Goal: Browse casually: Explore the website without a specific task or goal

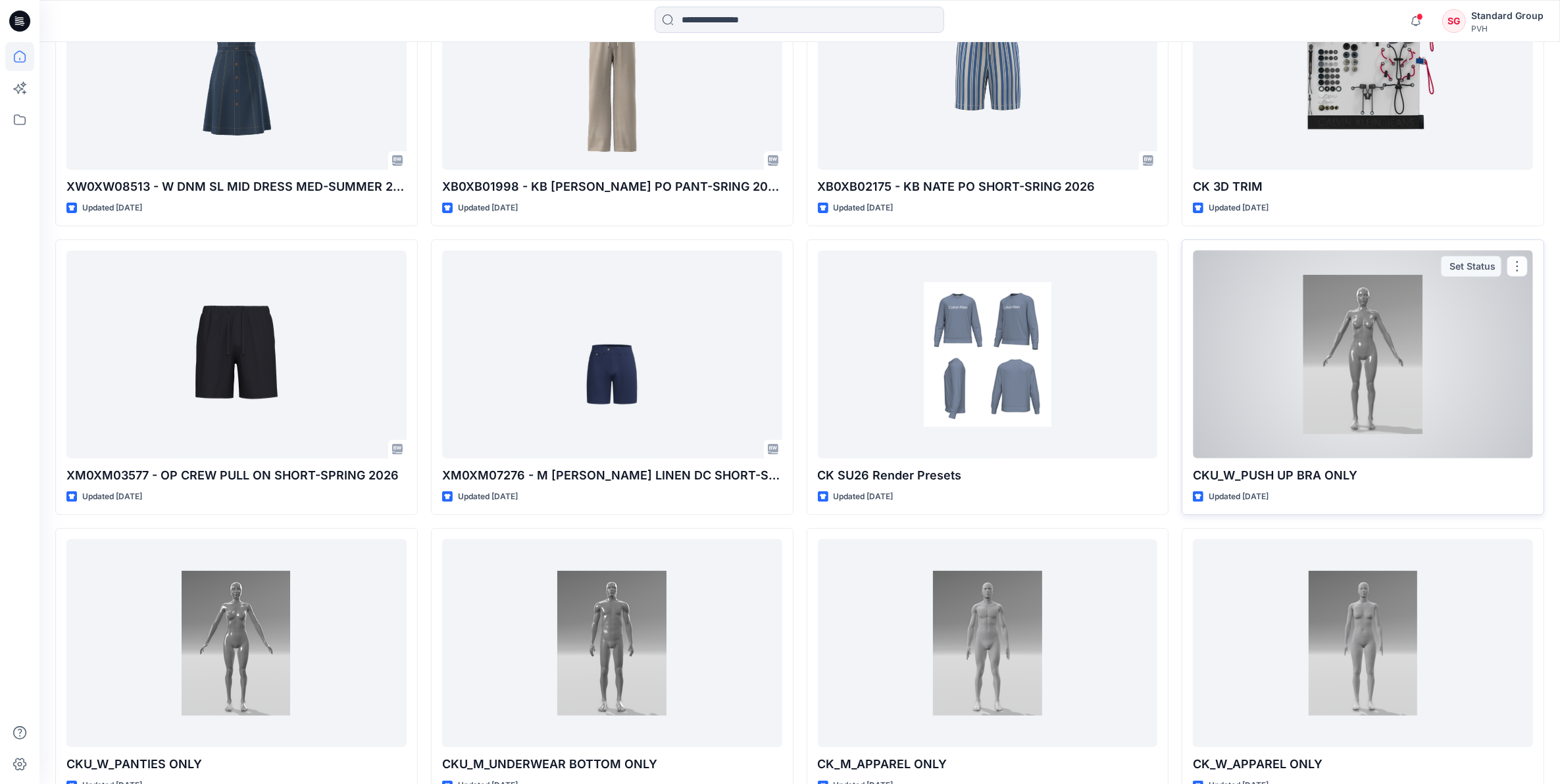
scroll to position [28, 0]
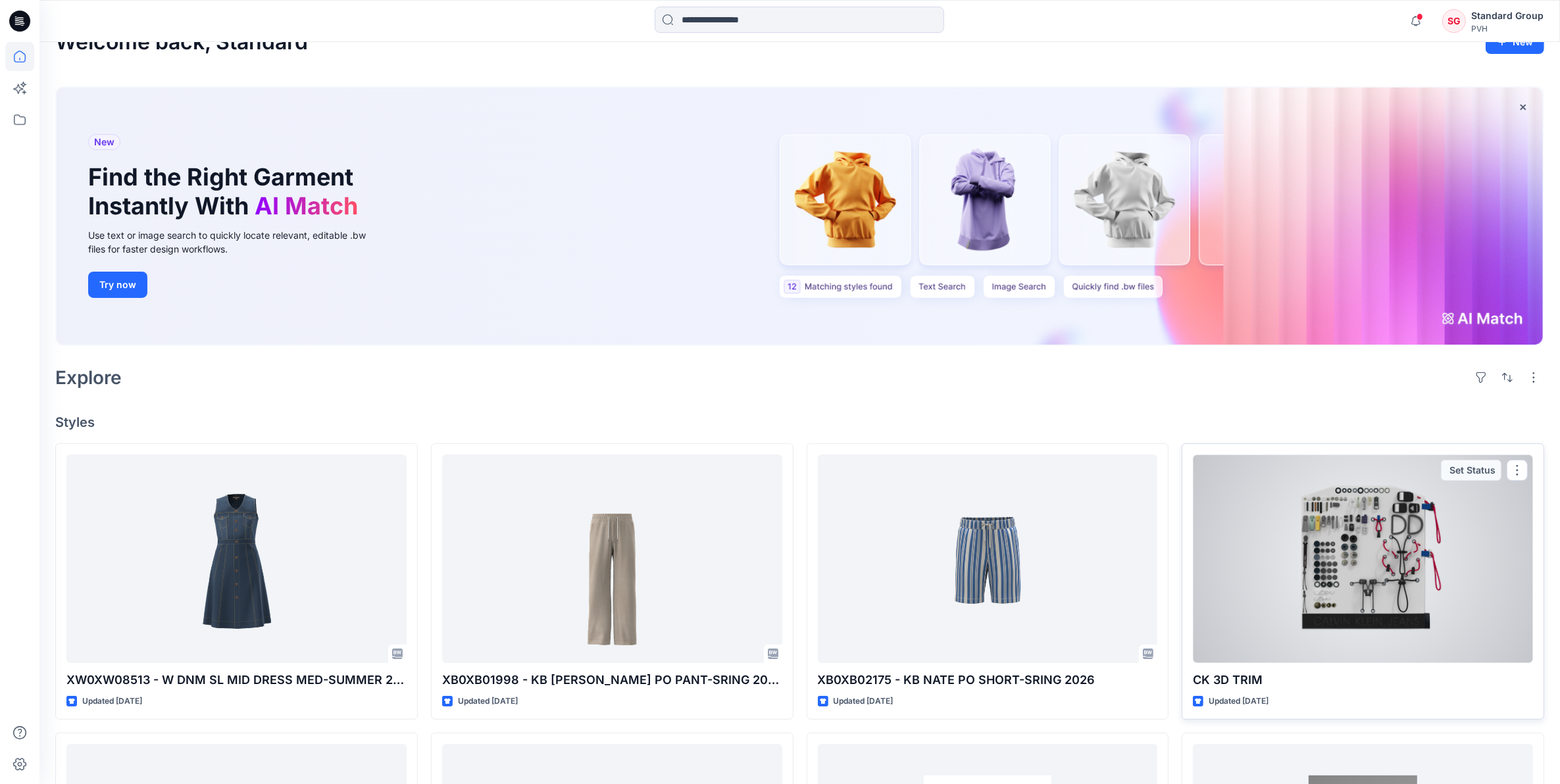
click at [1229, 581] on div at bounding box center [1363, 559] width 340 height 209
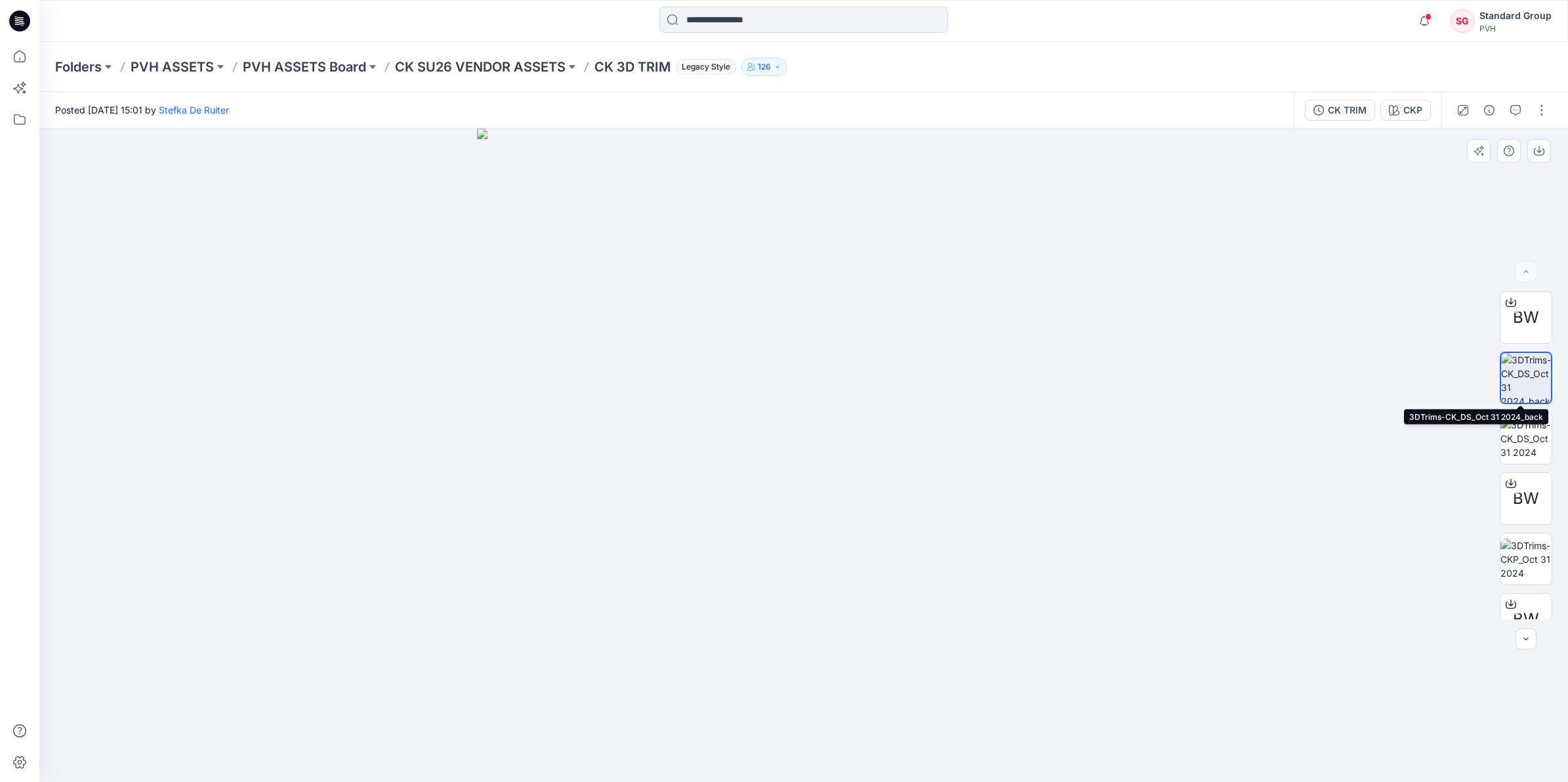
click at [1514, 373] on img at bounding box center [1525, 378] width 50 height 50
click at [1517, 436] on img at bounding box center [1525, 438] width 52 height 41
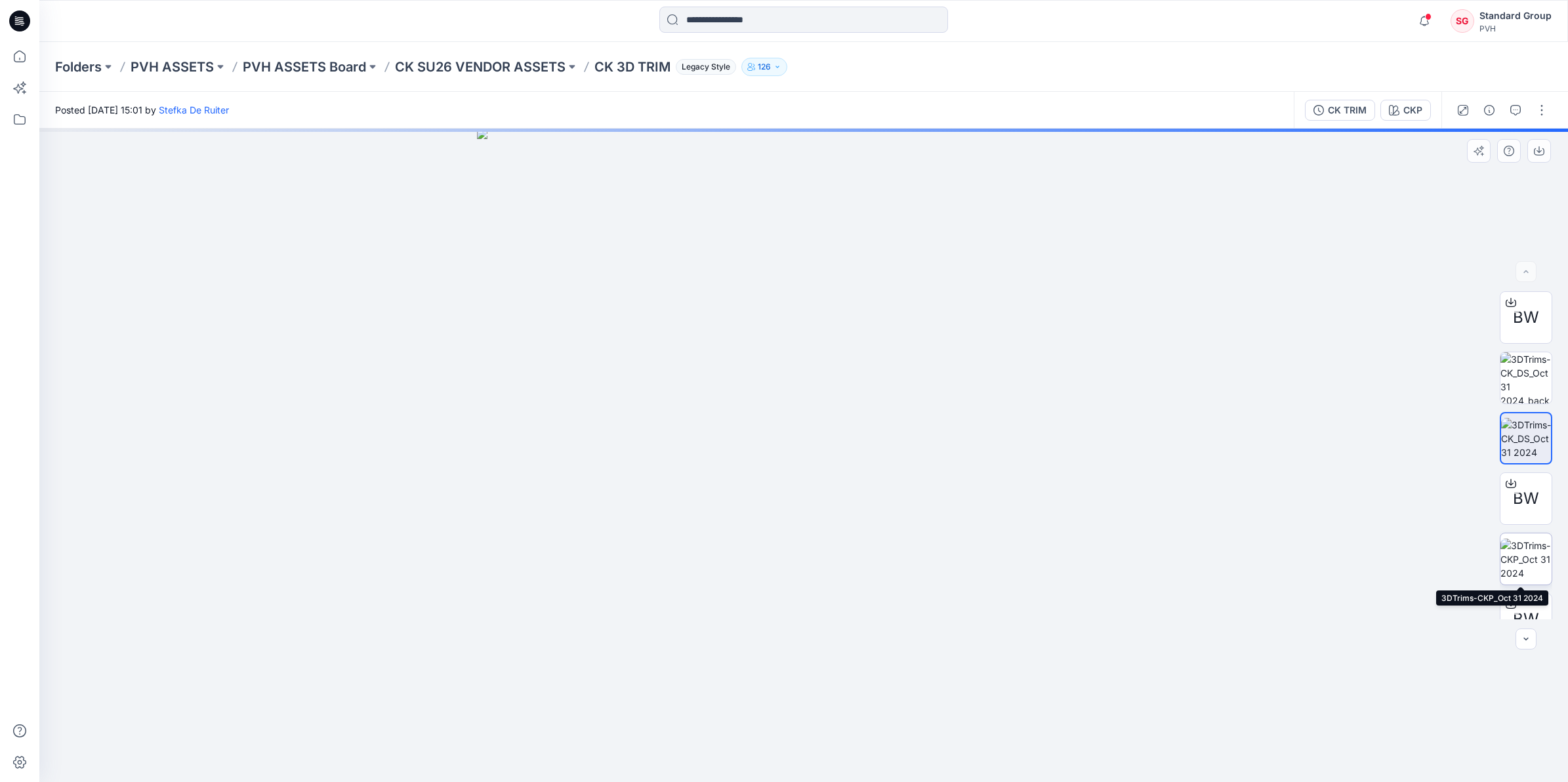
click at [1535, 564] on img at bounding box center [1525, 559] width 52 height 41
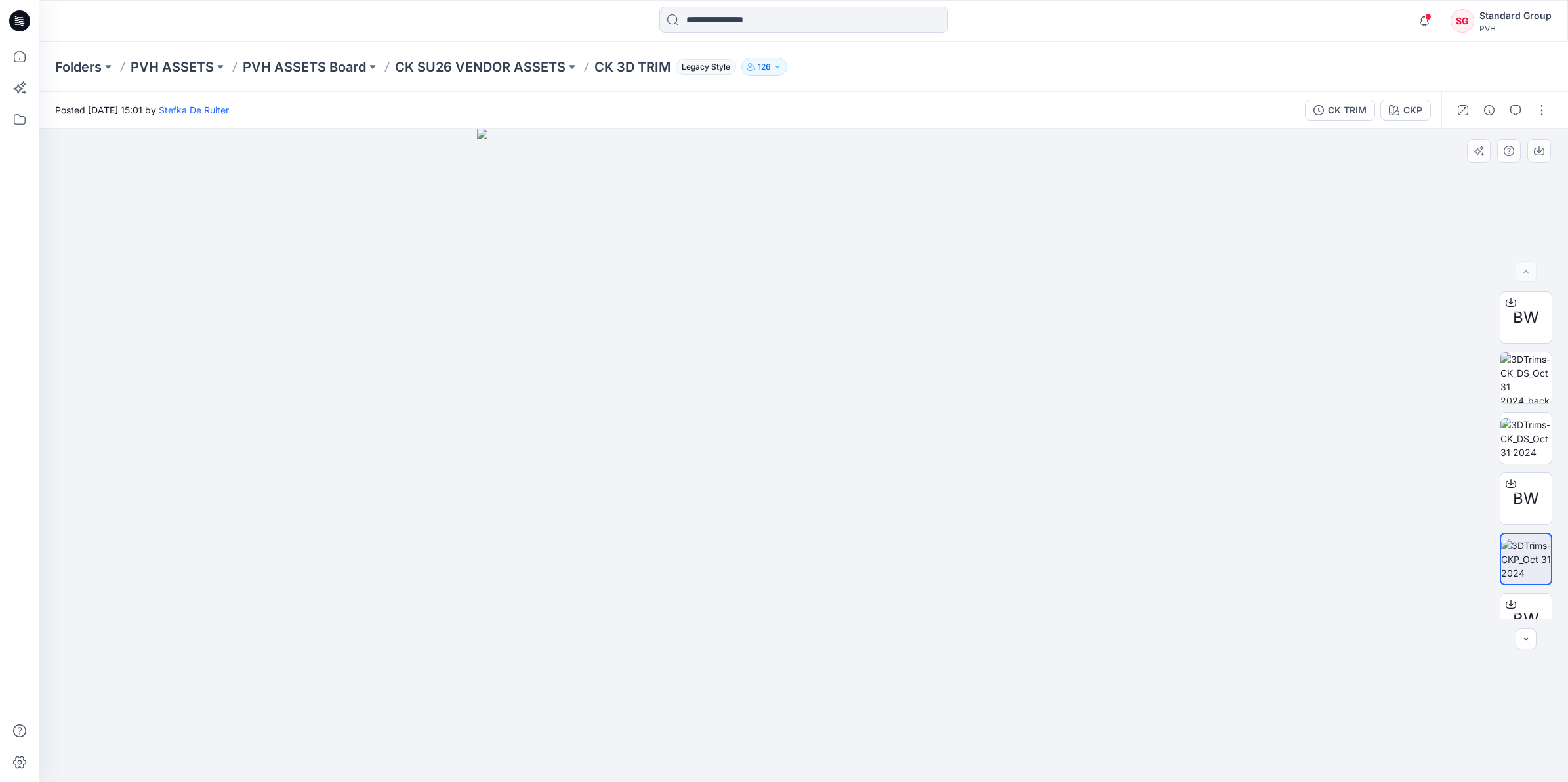
click at [1523, 555] on img at bounding box center [1525, 559] width 50 height 41
click at [1531, 391] on img at bounding box center [1525, 390] width 52 height 52
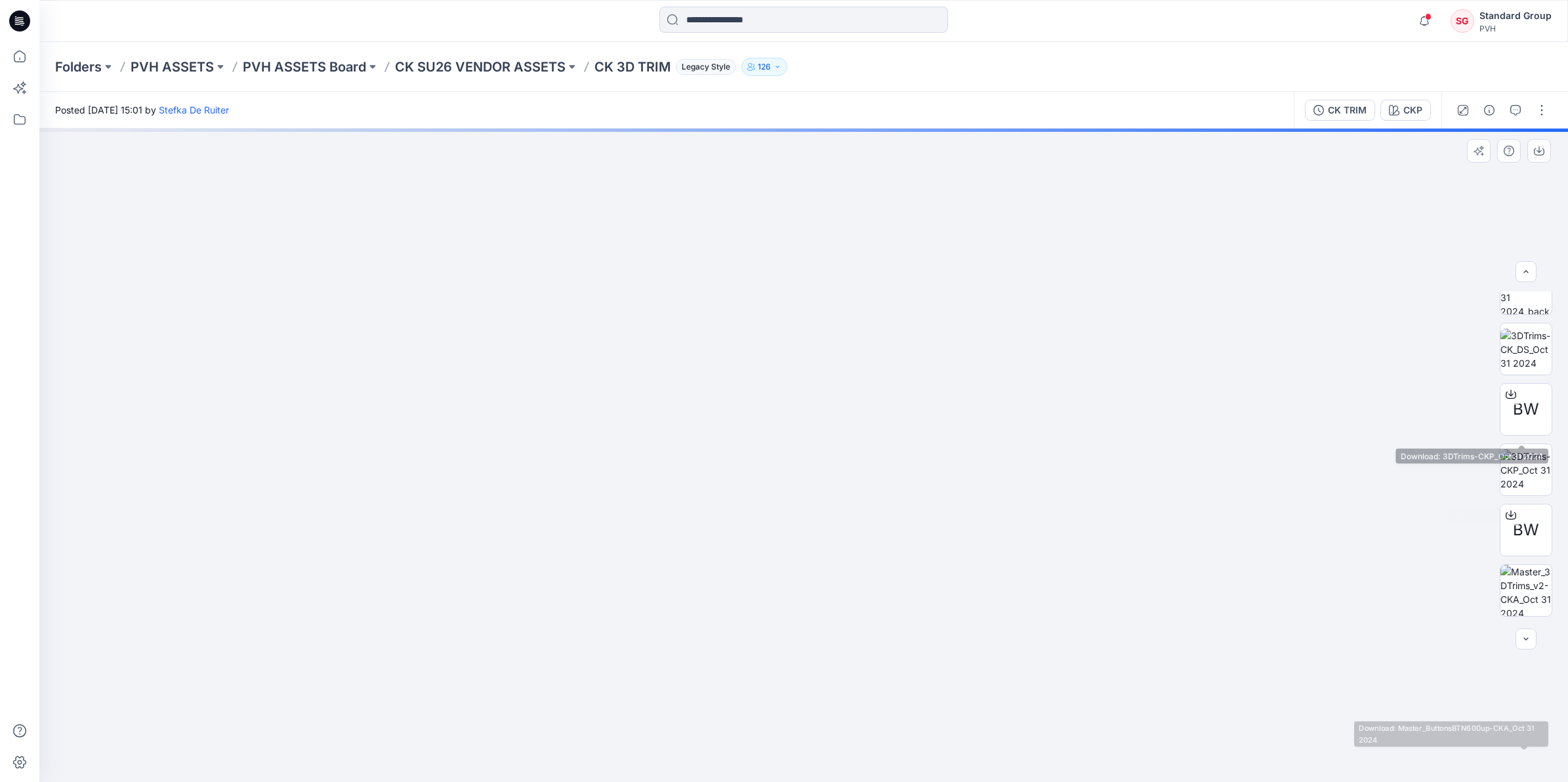
scroll to position [82, 0]
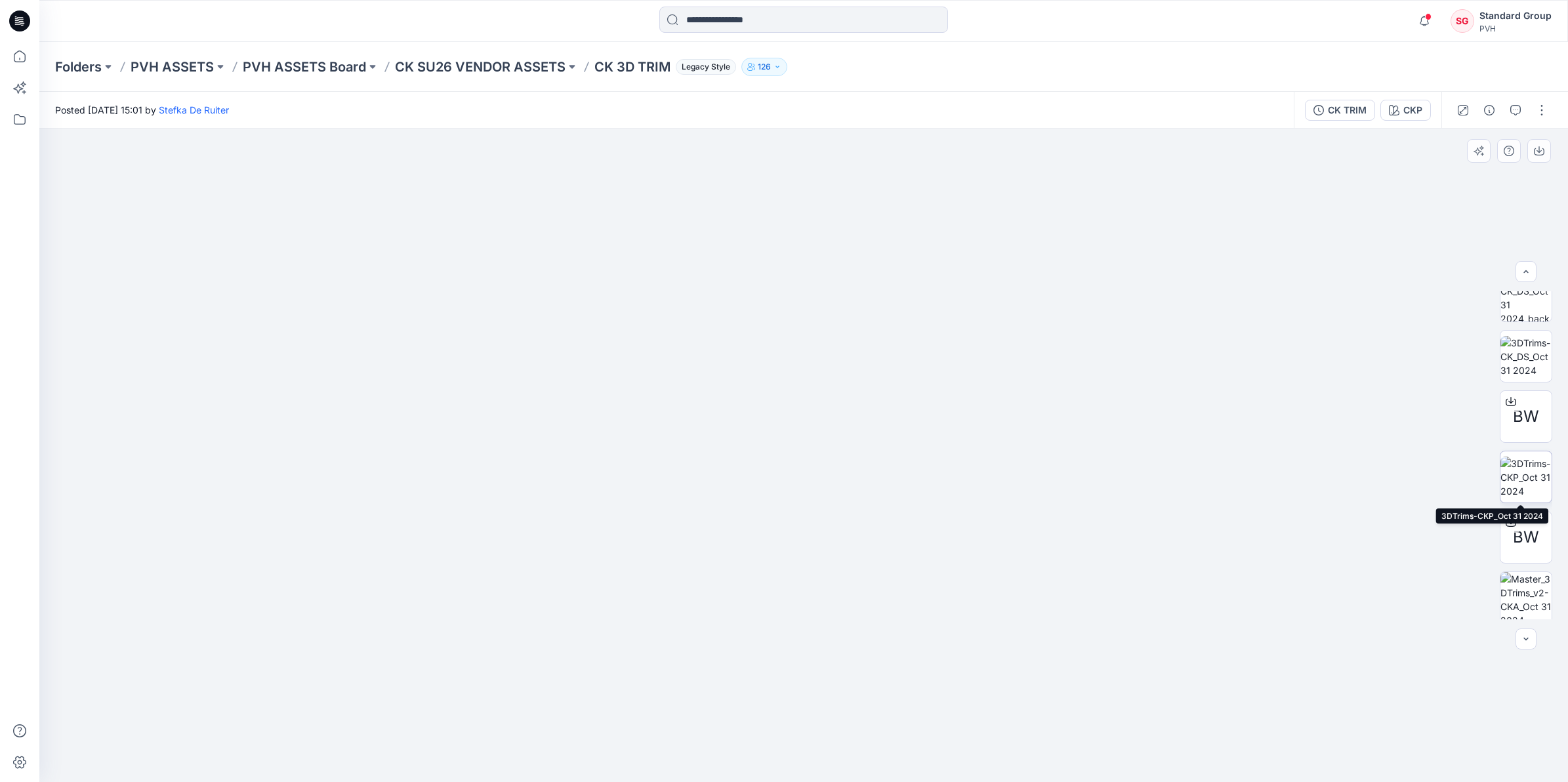
click at [1529, 466] on img at bounding box center [1525, 477] width 52 height 41
click at [1520, 367] on img at bounding box center [1525, 356] width 52 height 41
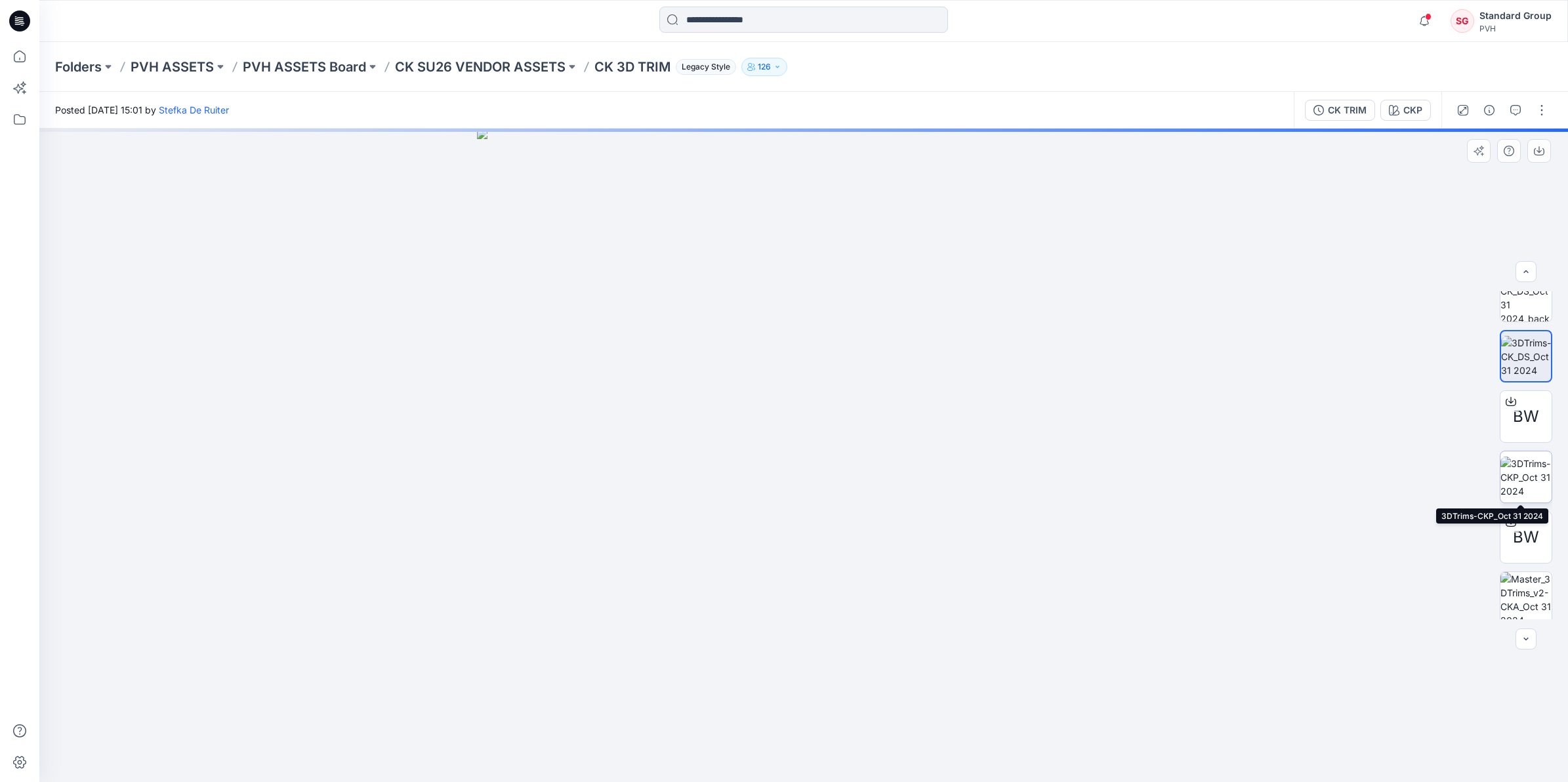
click at [1523, 490] on img at bounding box center [1525, 477] width 52 height 41
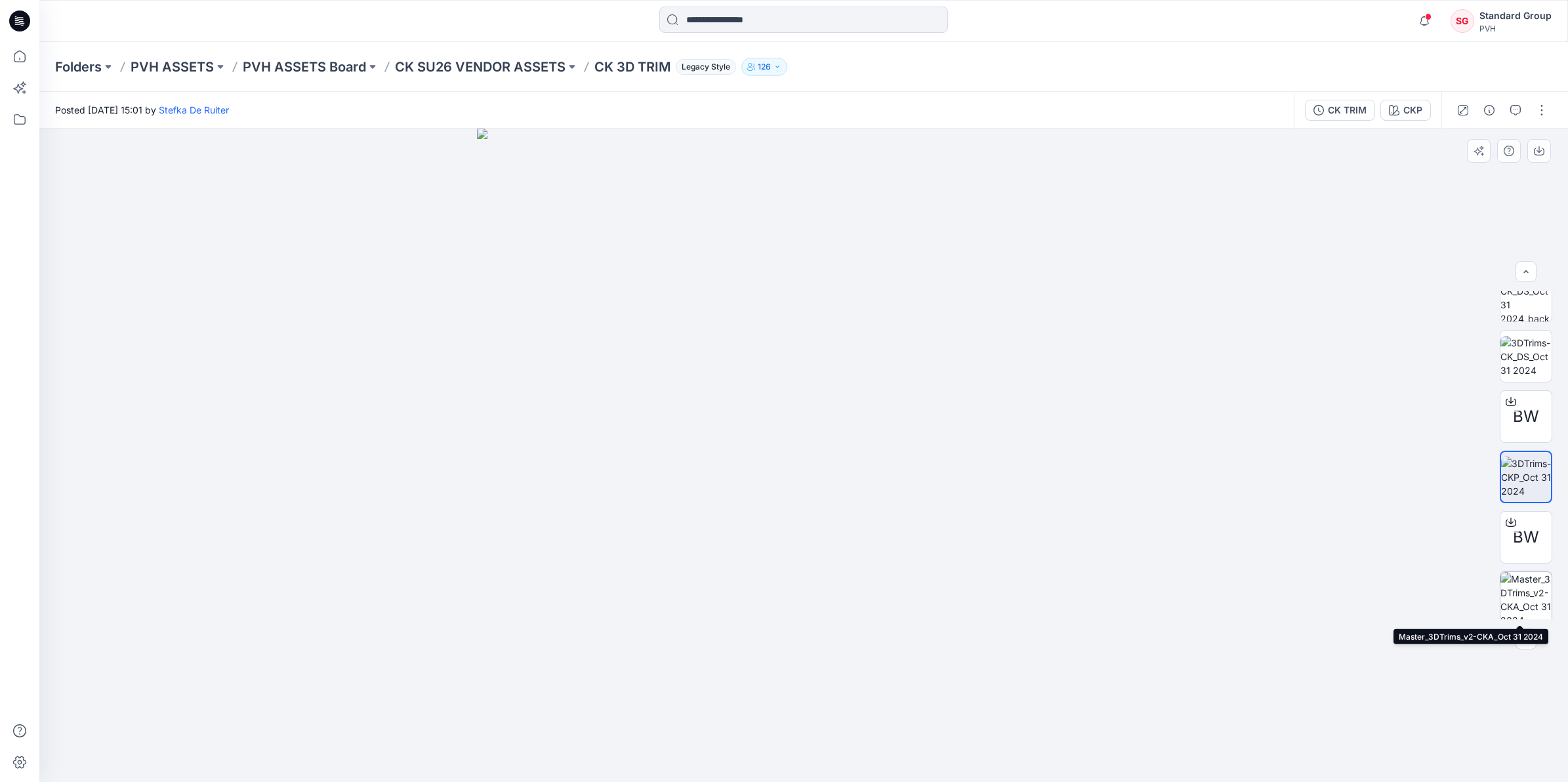
click at [1517, 590] on img at bounding box center [1525, 597] width 52 height 52
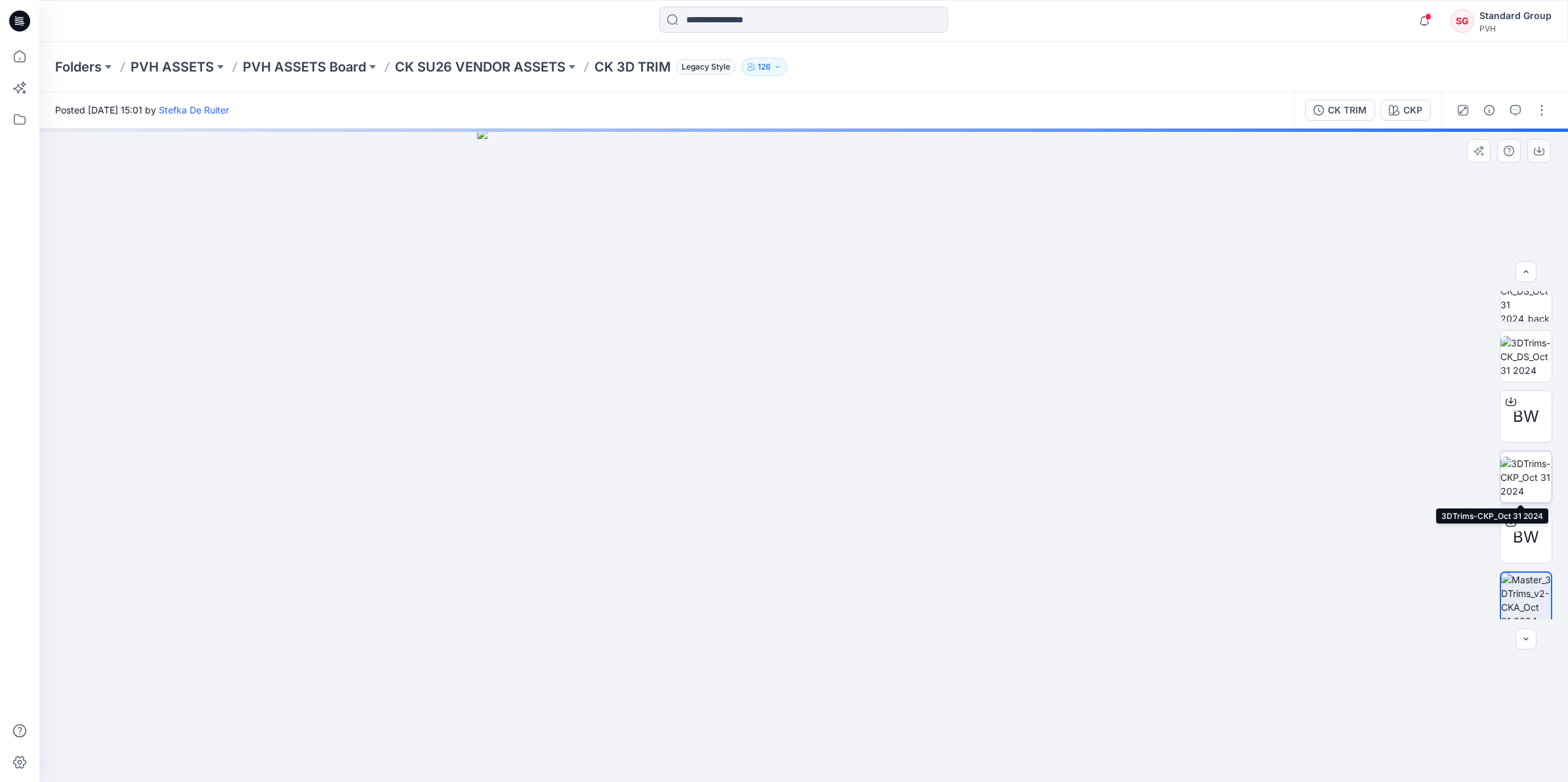
click at [1526, 483] on img at bounding box center [1525, 477] width 52 height 41
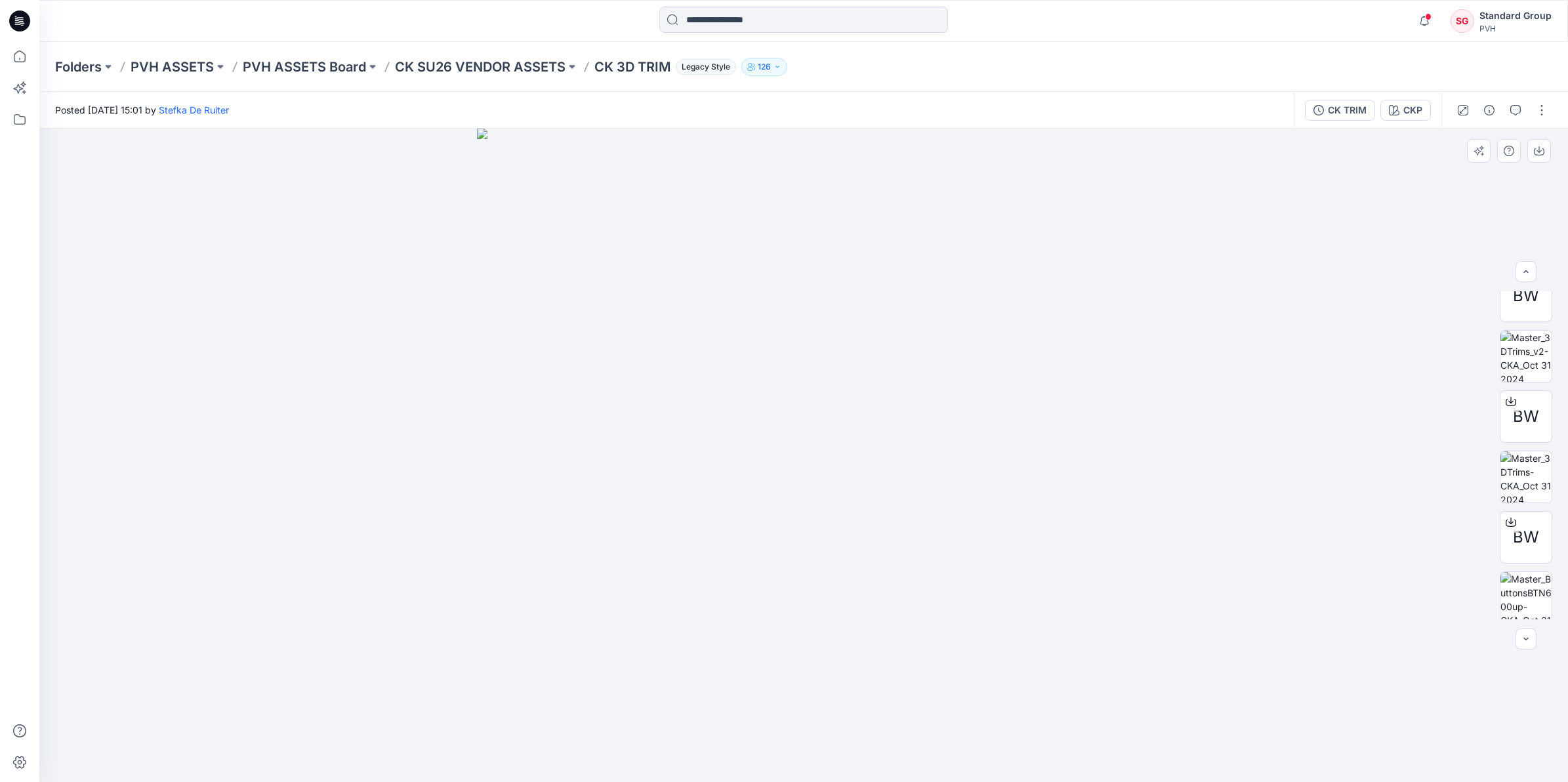
scroll to position [328, 0]
click at [1532, 470] on img at bounding box center [1525, 472] width 52 height 52
click at [1520, 577] on img at bounding box center [1525, 593] width 52 height 52
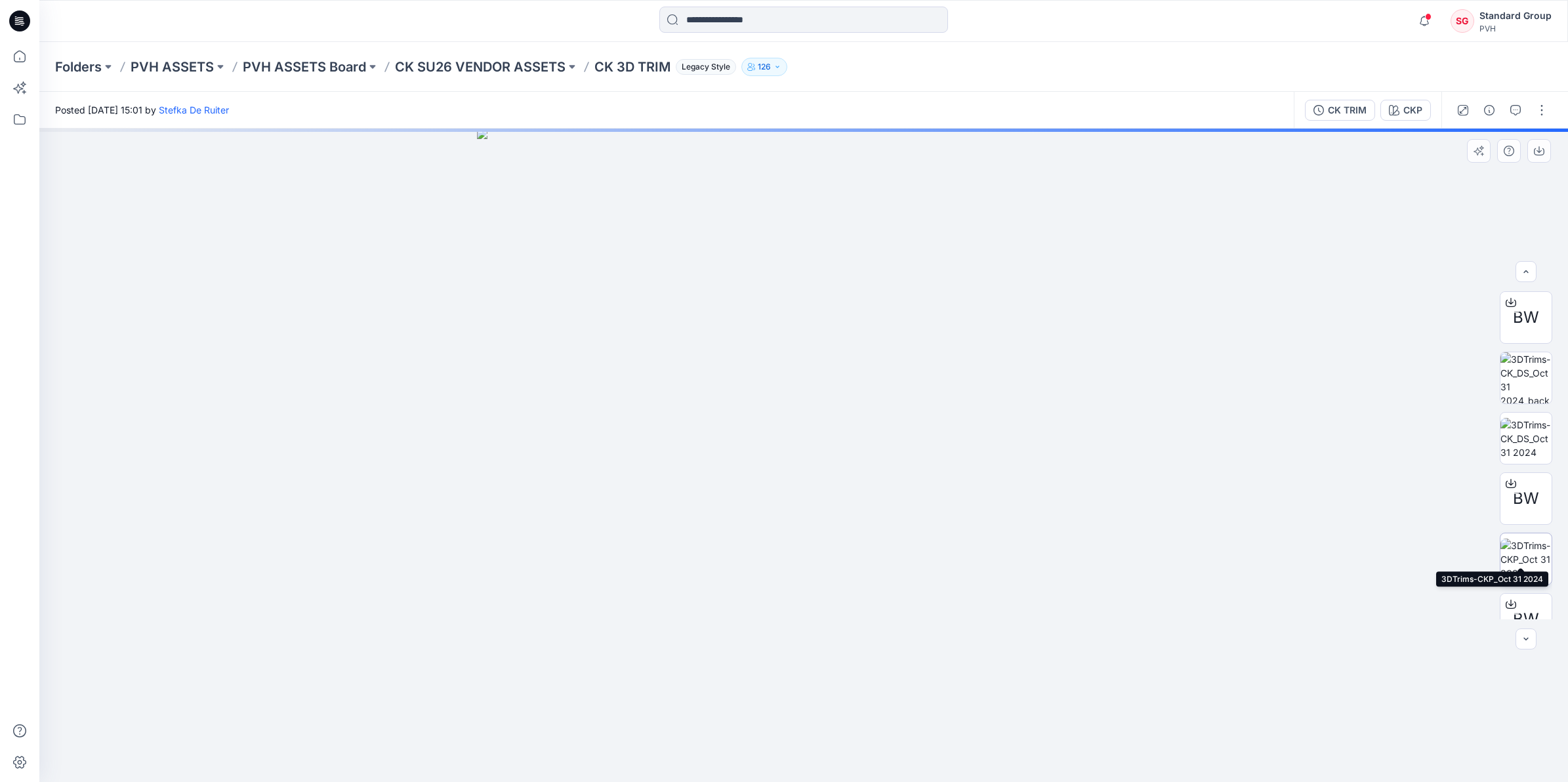
scroll to position [448, 0]
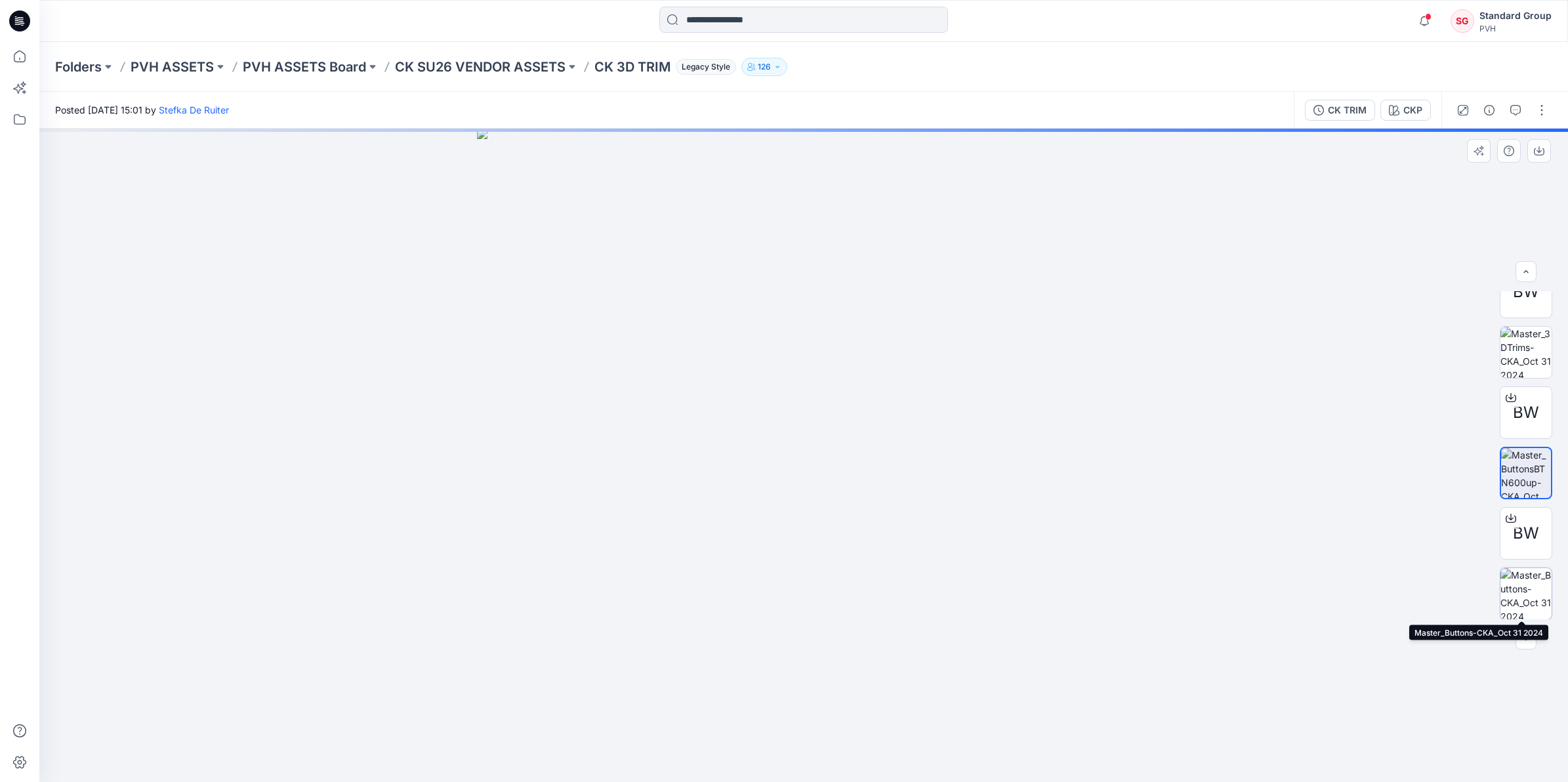
click at [1516, 586] on img at bounding box center [1525, 594] width 52 height 52
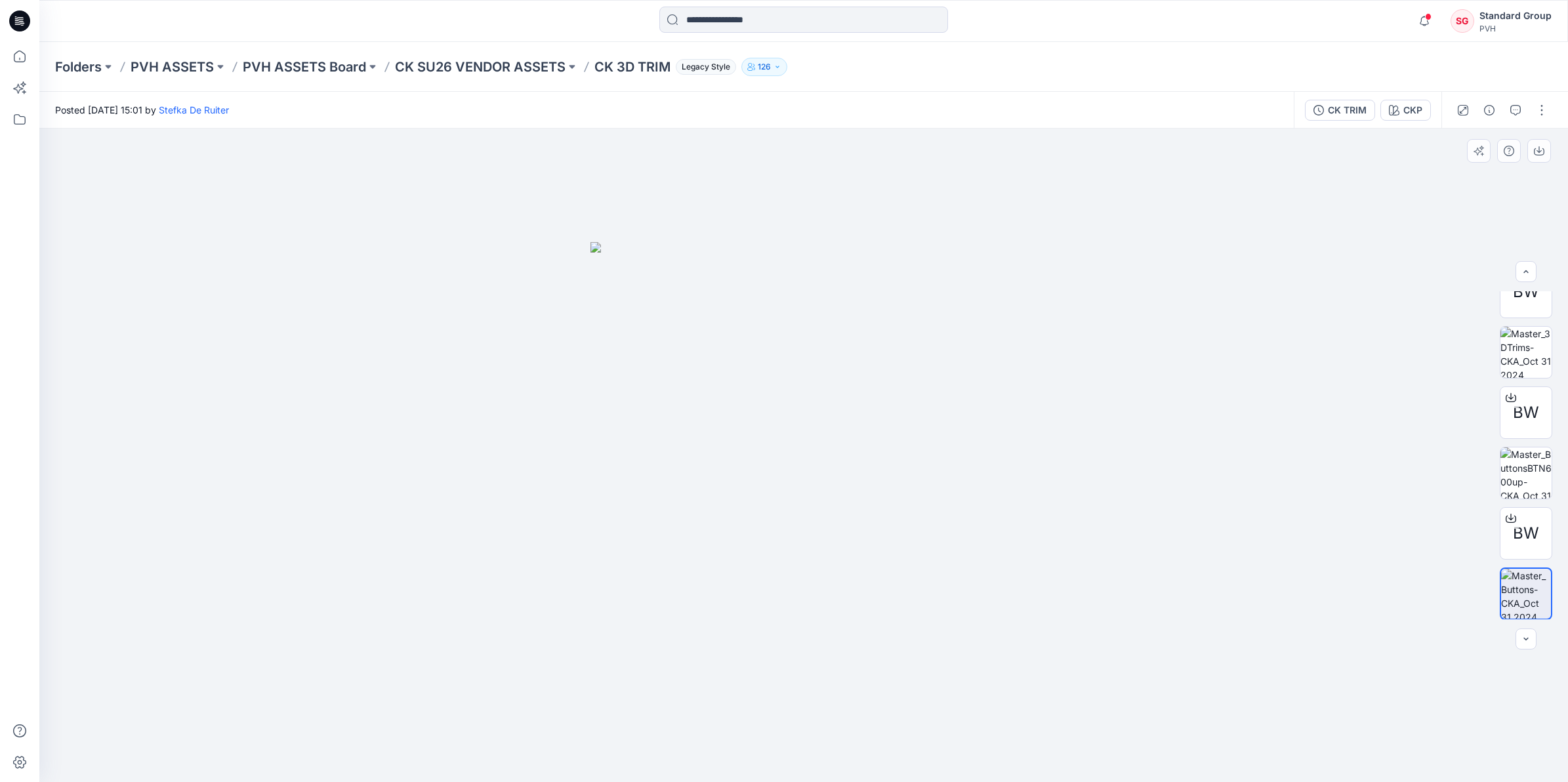
click at [1523, 584] on img at bounding box center [1525, 593] width 50 height 50
click at [1525, 468] on img at bounding box center [1525, 473] width 52 height 52
click at [1514, 365] on img at bounding box center [1525, 353] width 52 height 52
click at [1526, 490] on img at bounding box center [1525, 478] width 52 height 52
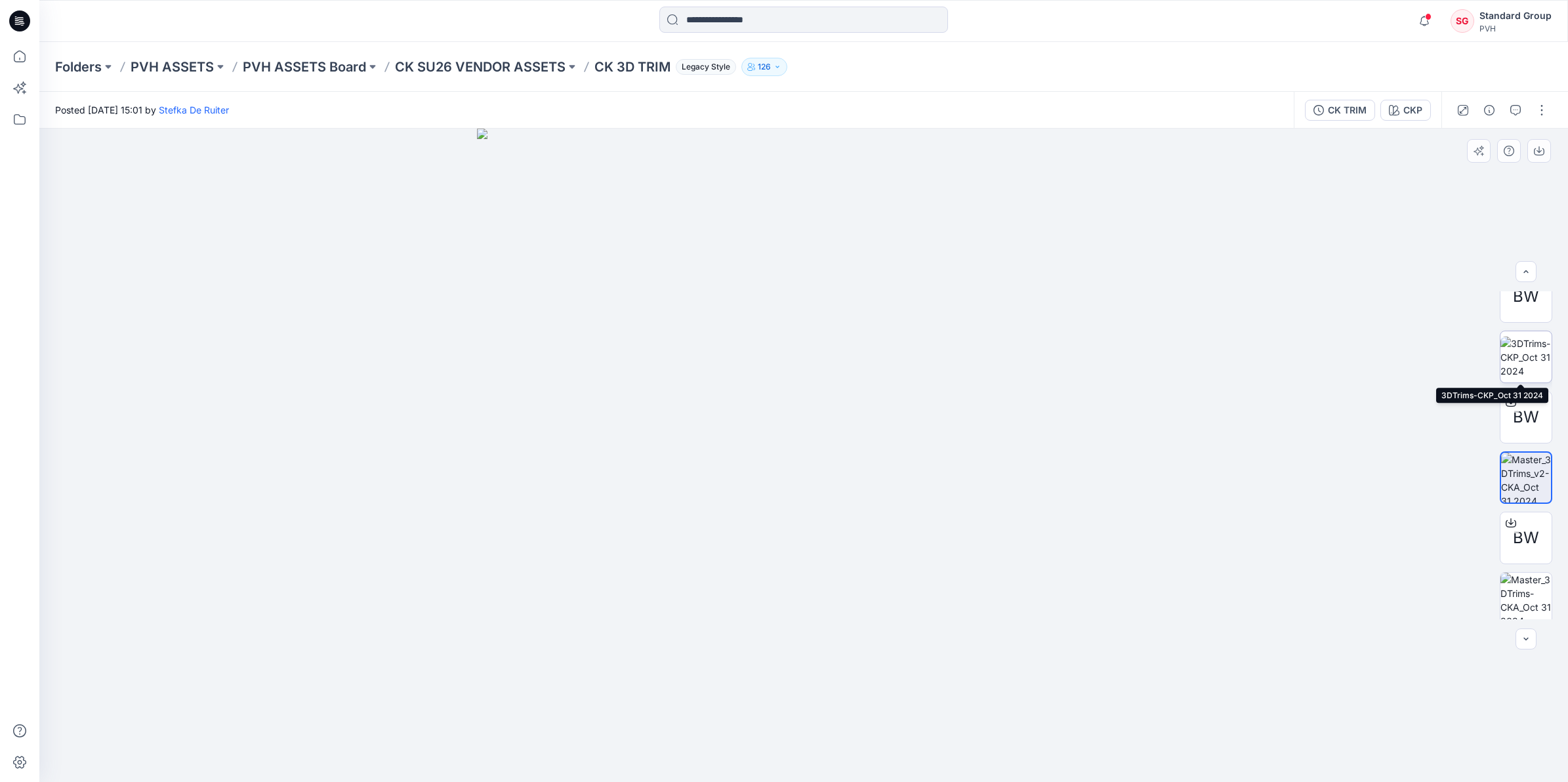
click at [1519, 359] on img at bounding box center [1525, 357] width 52 height 41
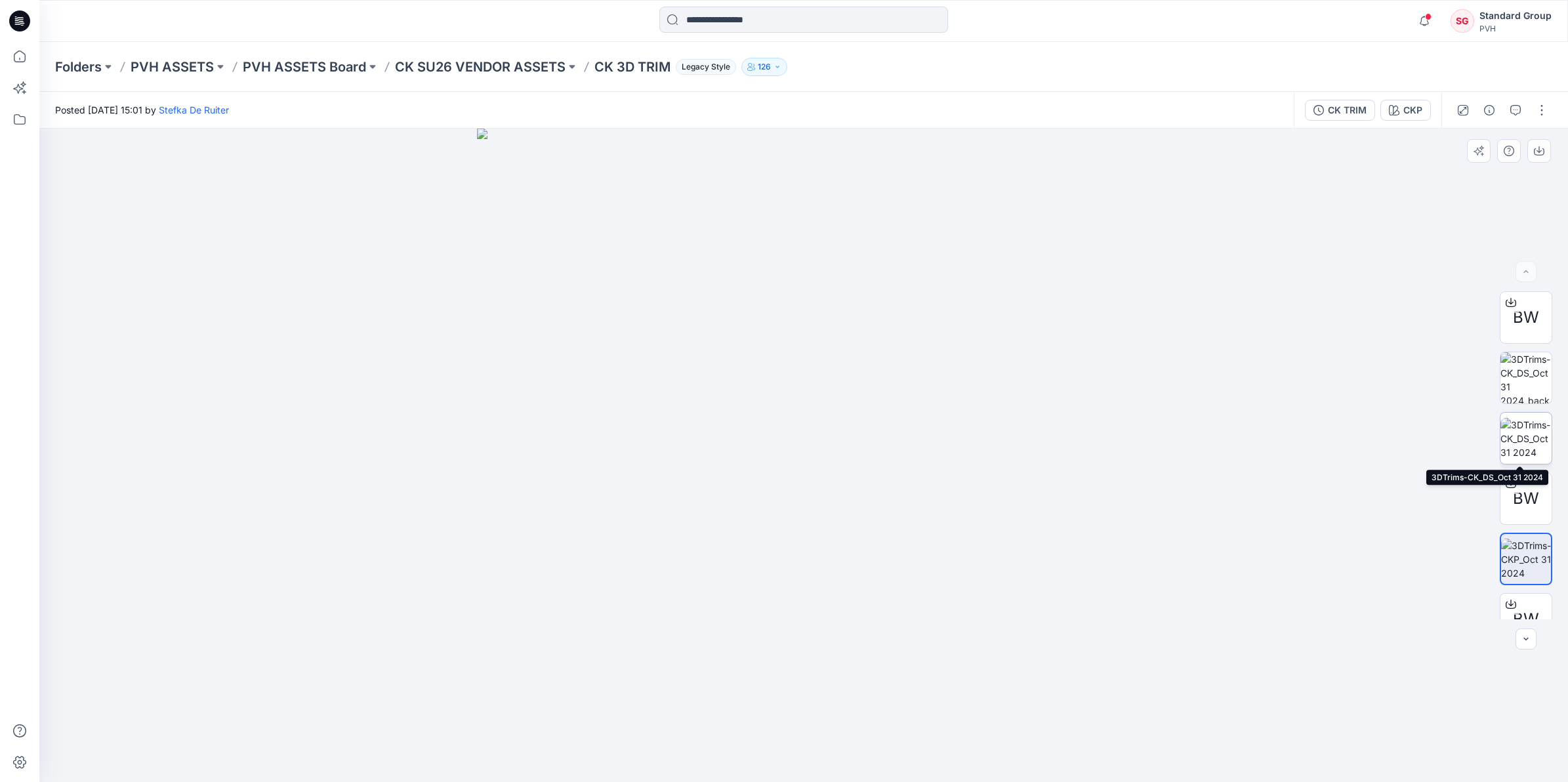
click at [1518, 441] on img at bounding box center [1525, 438] width 52 height 41
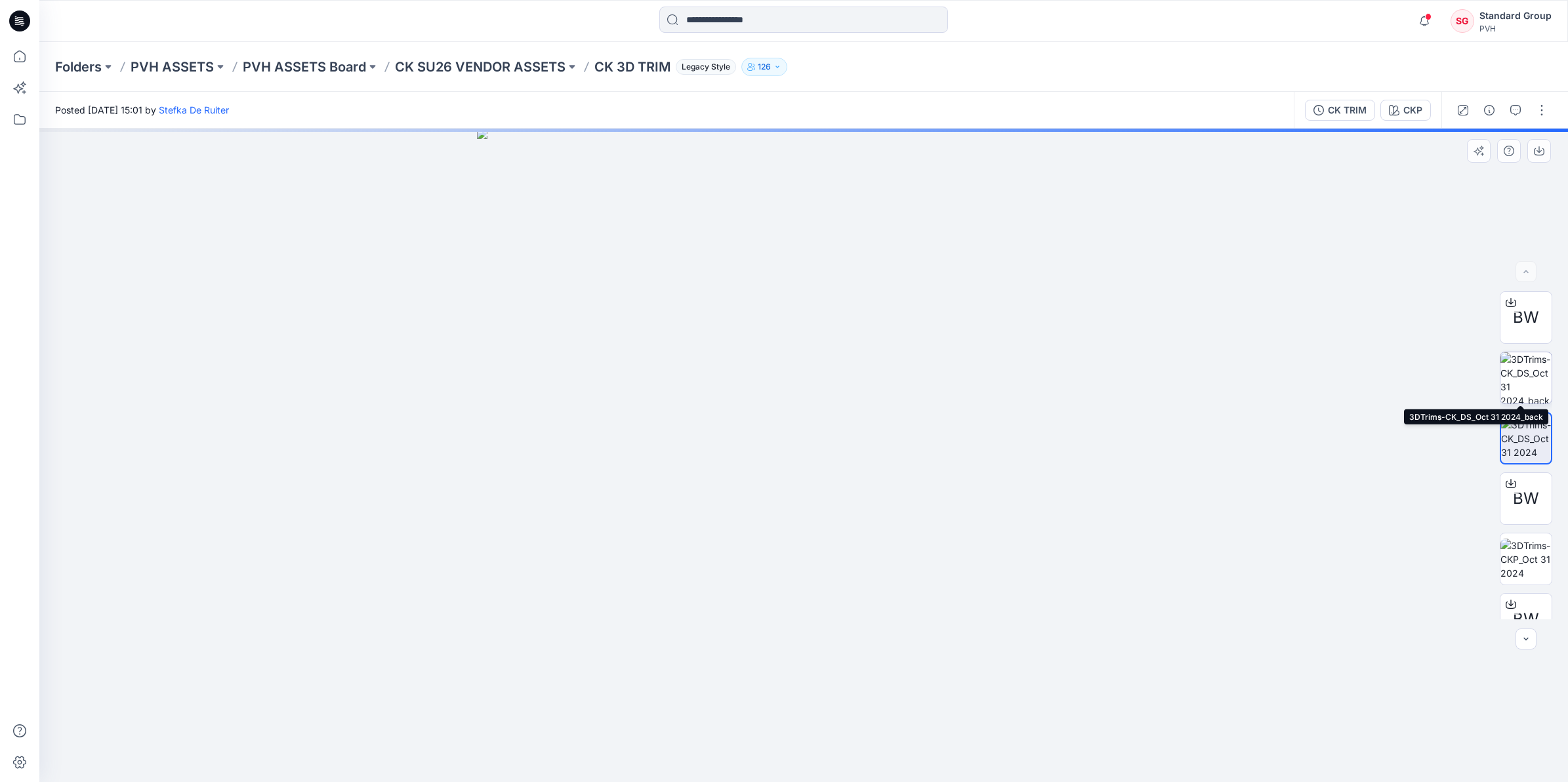
click at [1523, 385] on img at bounding box center [1525, 378] width 52 height 52
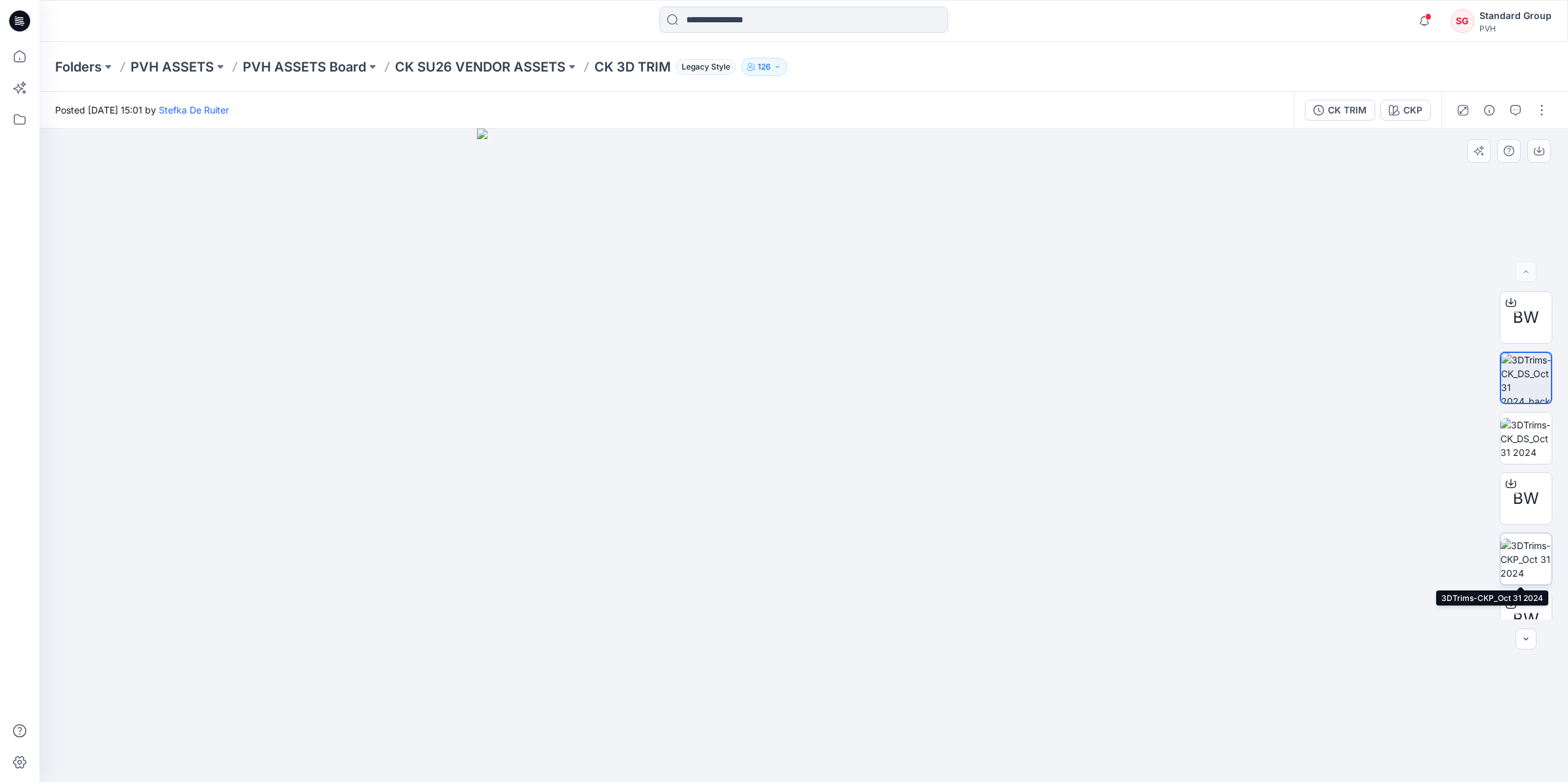
click at [1523, 546] on img at bounding box center [1525, 559] width 52 height 41
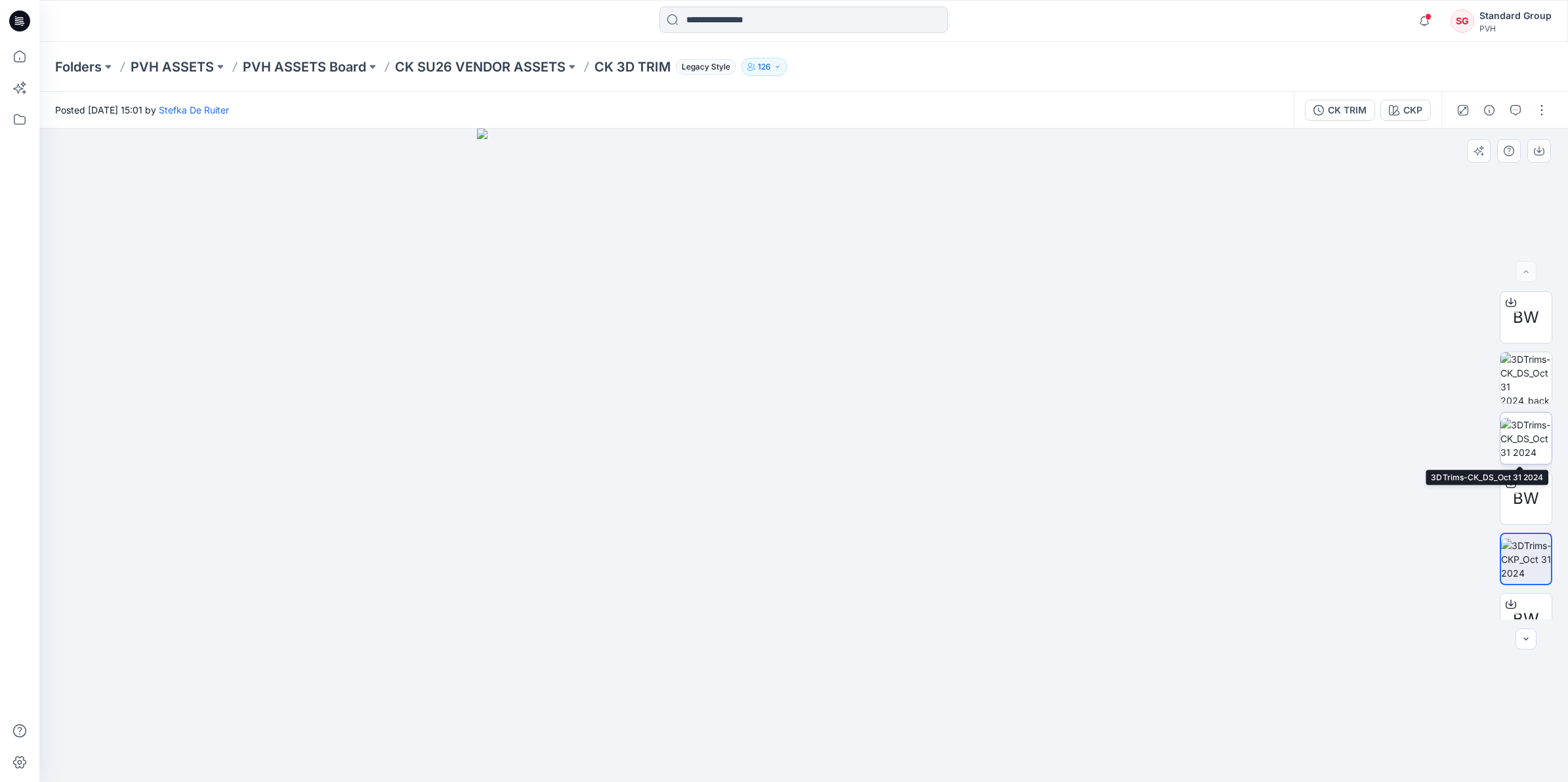
click at [1514, 435] on img at bounding box center [1525, 438] width 52 height 41
click at [1503, 377] on img at bounding box center [1525, 378] width 52 height 52
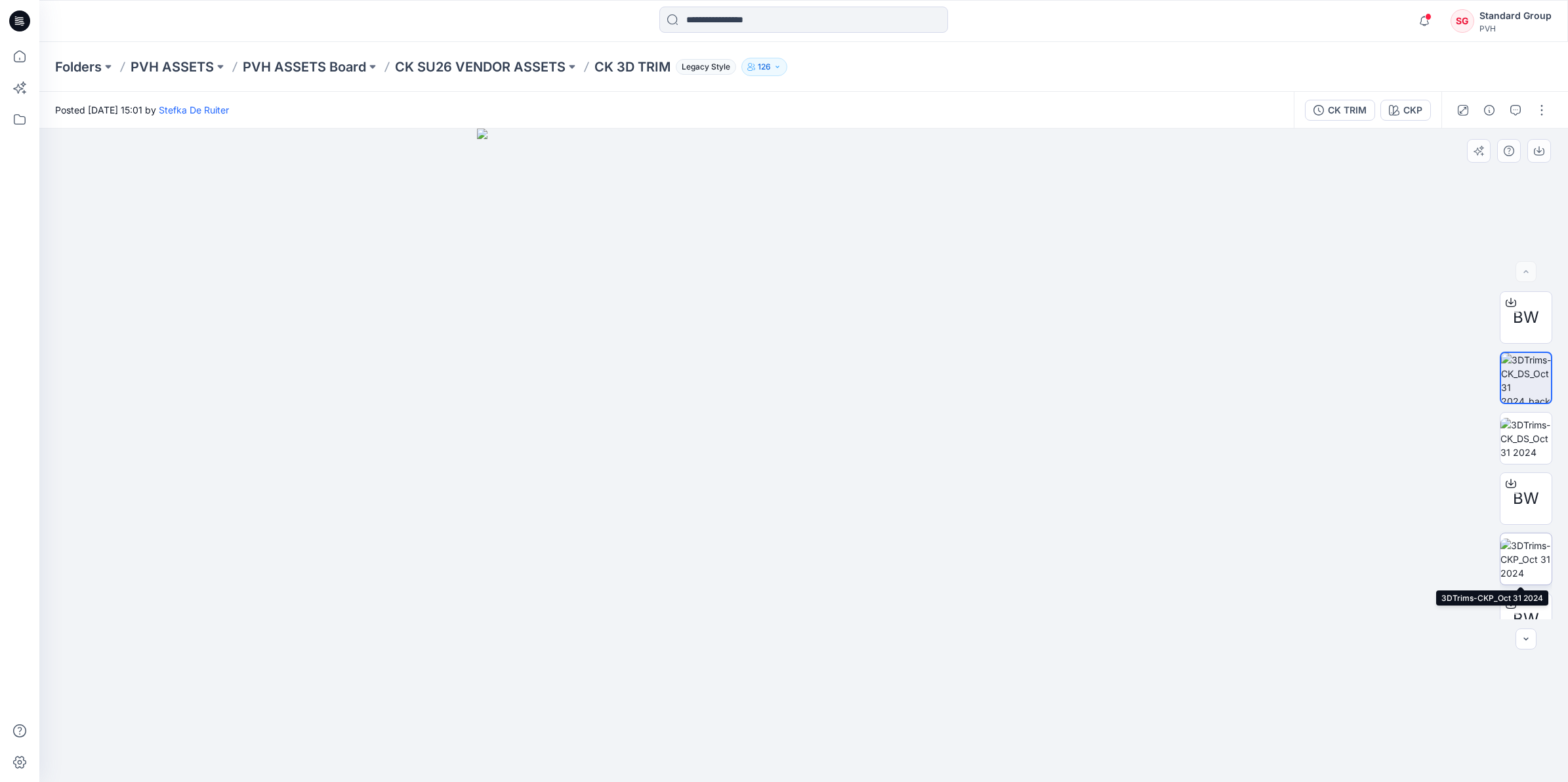
click at [1519, 562] on img at bounding box center [1525, 559] width 52 height 41
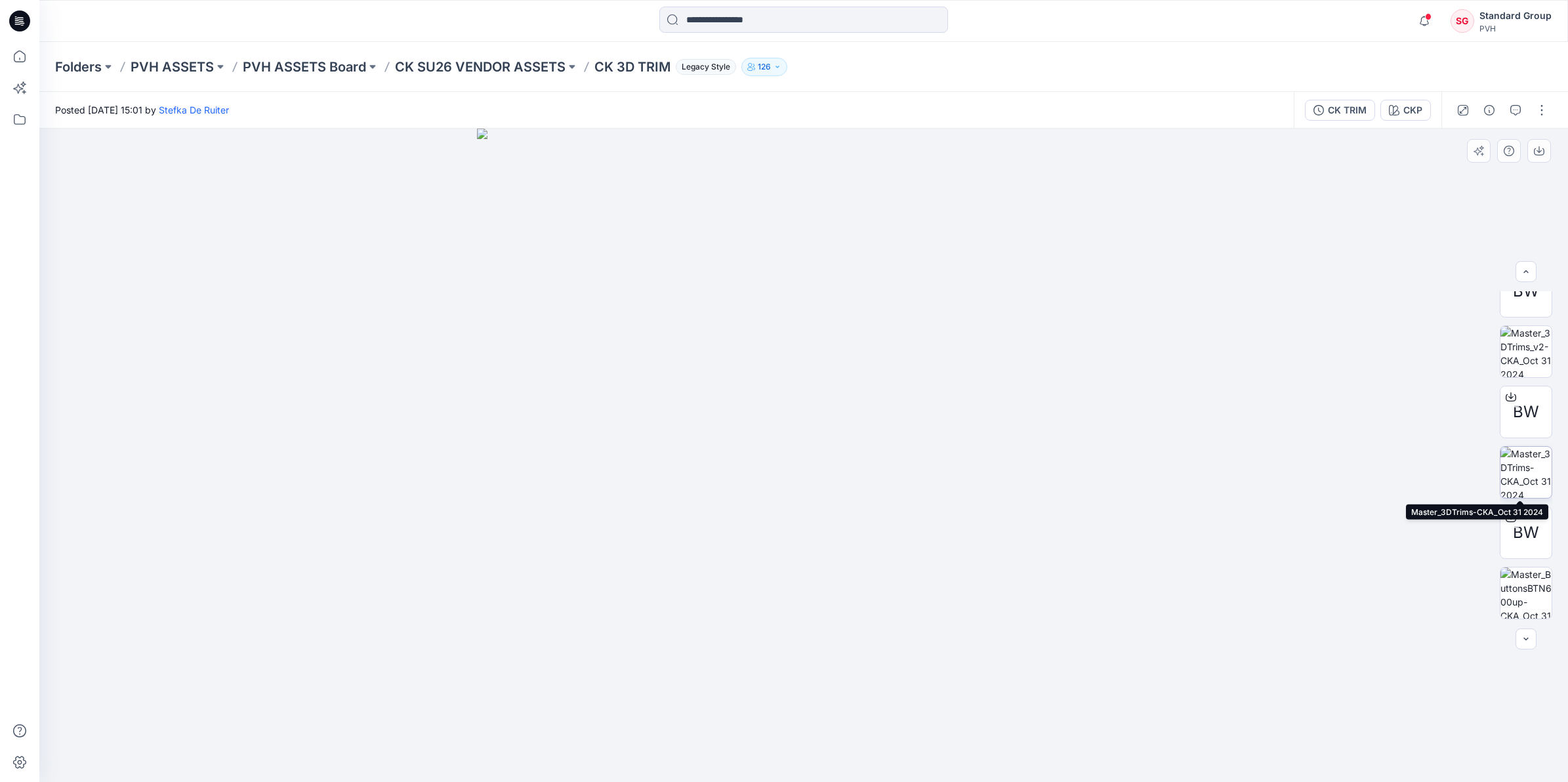
click at [1521, 482] on img at bounding box center [1525, 472] width 52 height 52
click at [1531, 597] on img at bounding box center [1525, 593] width 52 height 52
click at [1523, 584] on img at bounding box center [1525, 594] width 52 height 52
click at [1519, 456] on img at bounding box center [1525, 473] width 52 height 52
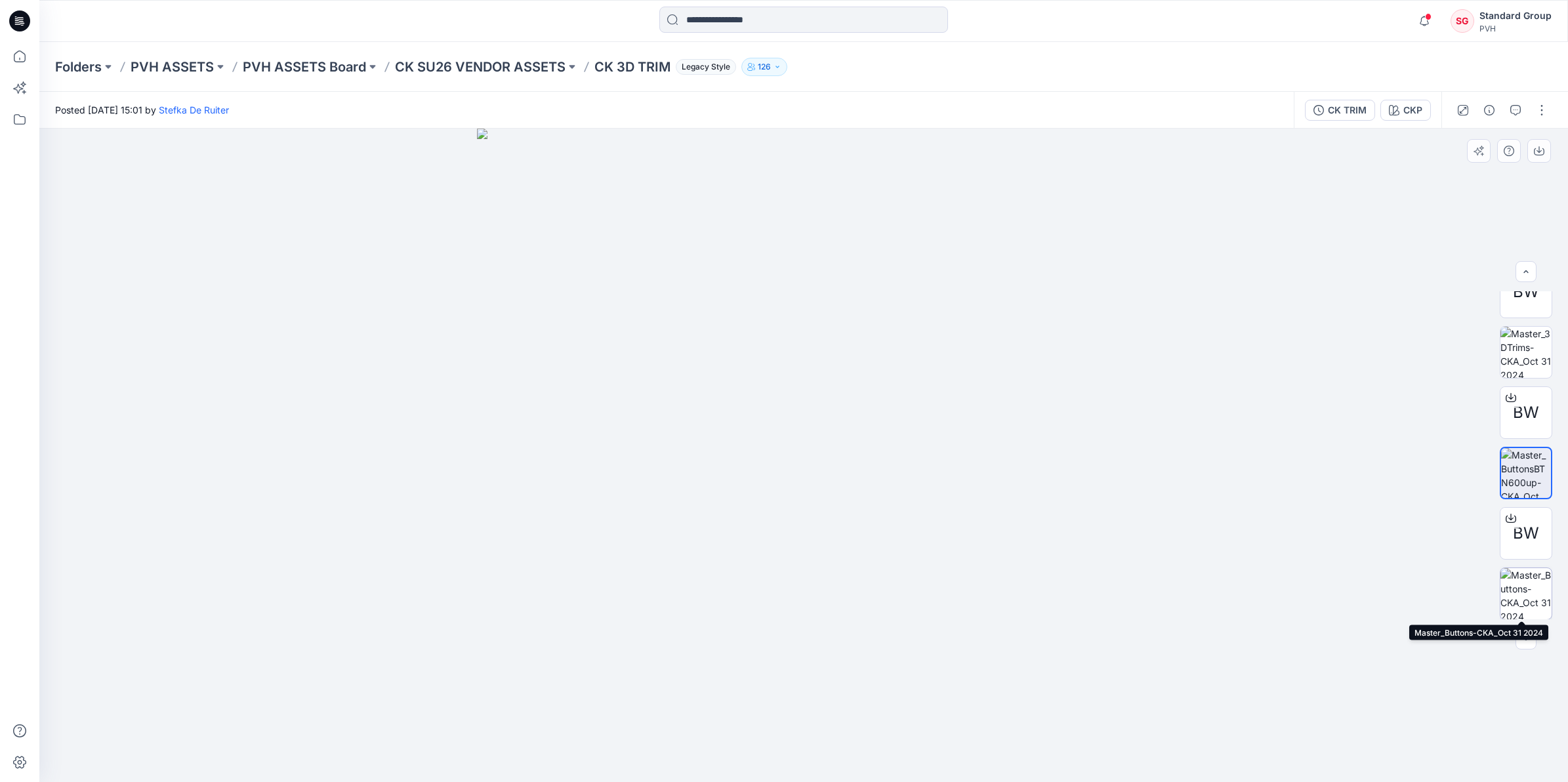
click at [1534, 598] on img at bounding box center [1525, 594] width 52 height 52
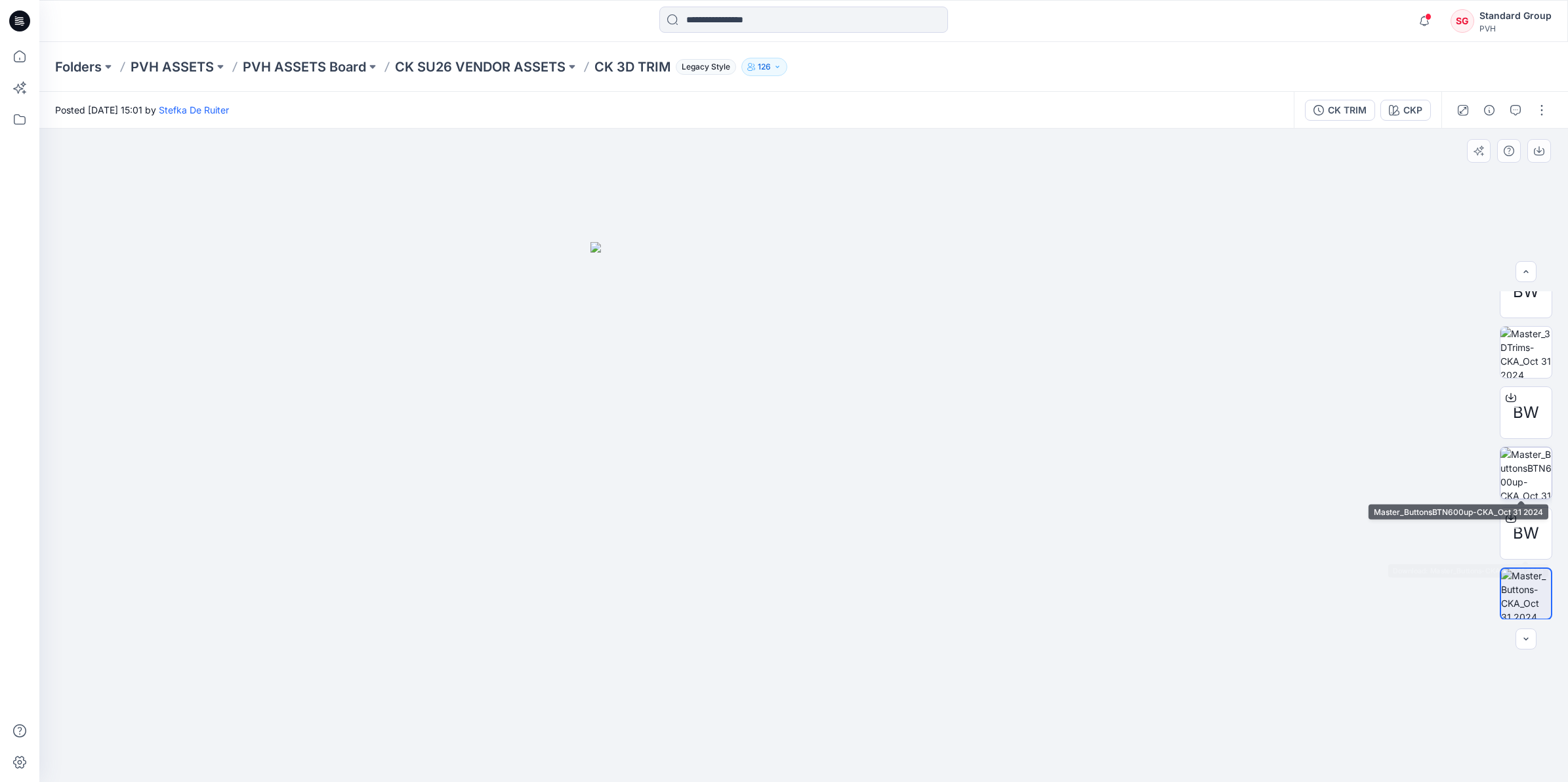
click at [1523, 478] on img at bounding box center [1525, 473] width 52 height 52
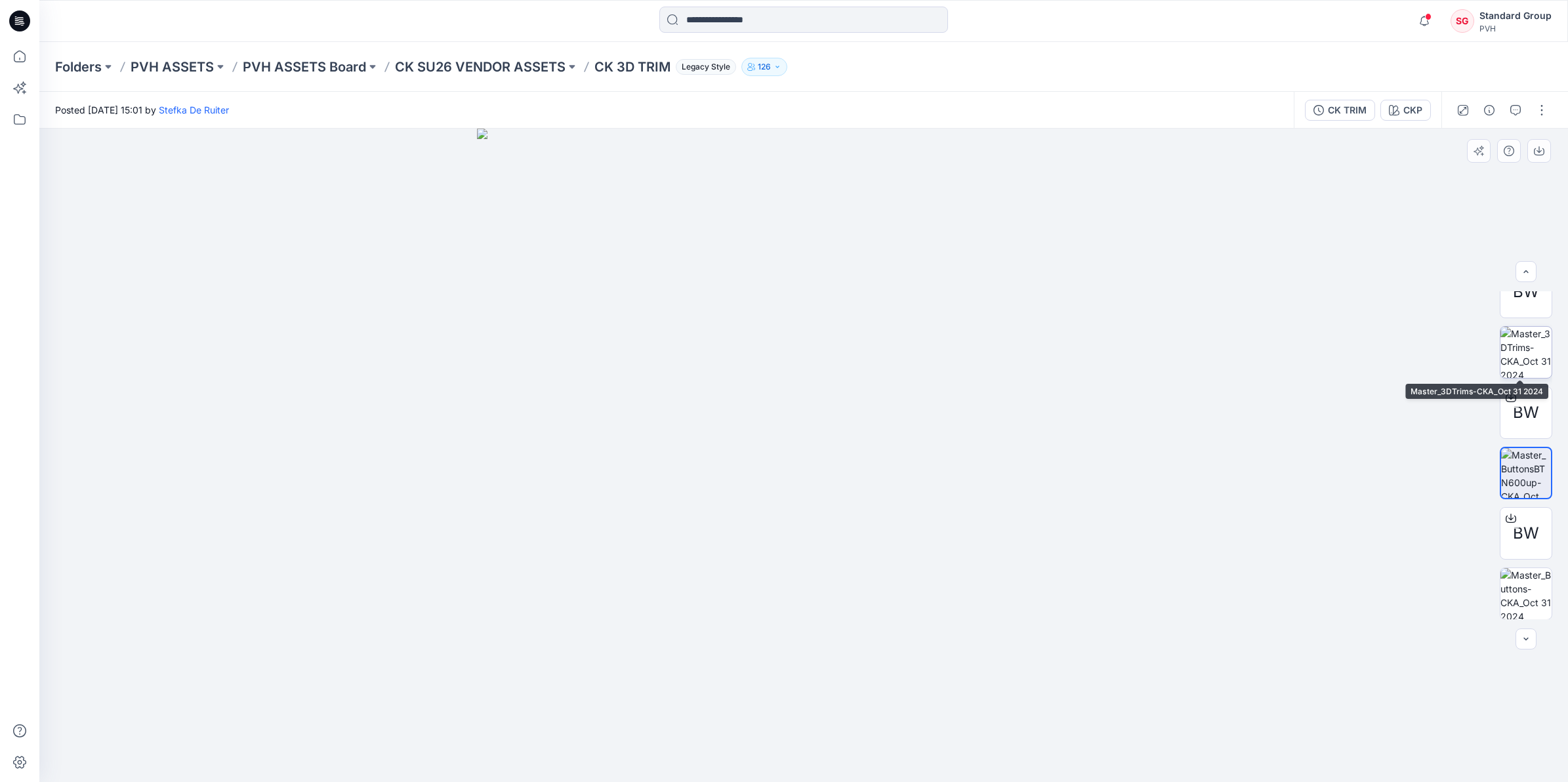
click at [1522, 359] on img at bounding box center [1525, 353] width 52 height 52
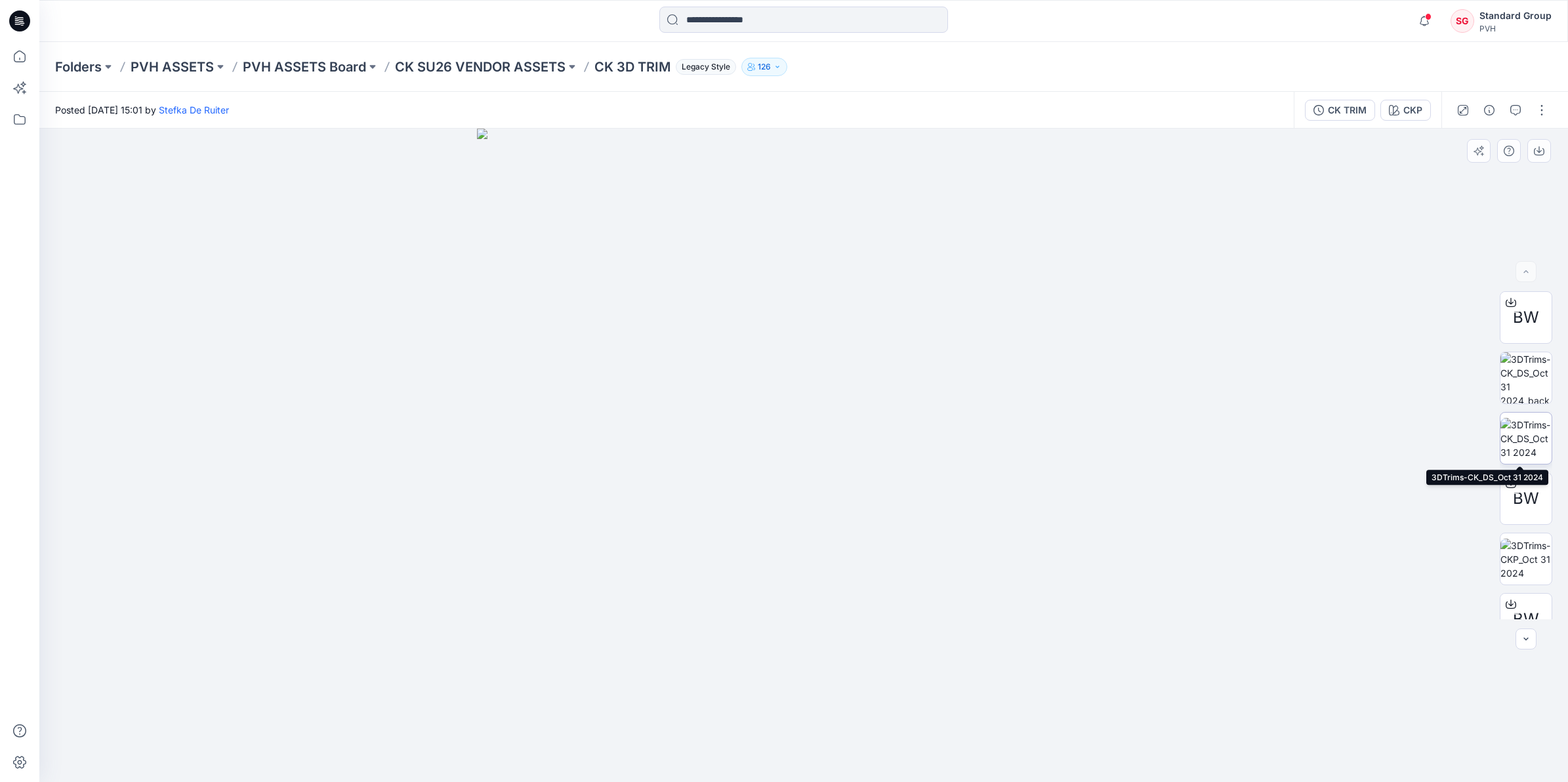
click at [1518, 441] on img at bounding box center [1525, 438] width 52 height 41
click at [1527, 361] on img at bounding box center [1525, 378] width 52 height 52
click at [1516, 545] on img at bounding box center [1525, 559] width 52 height 41
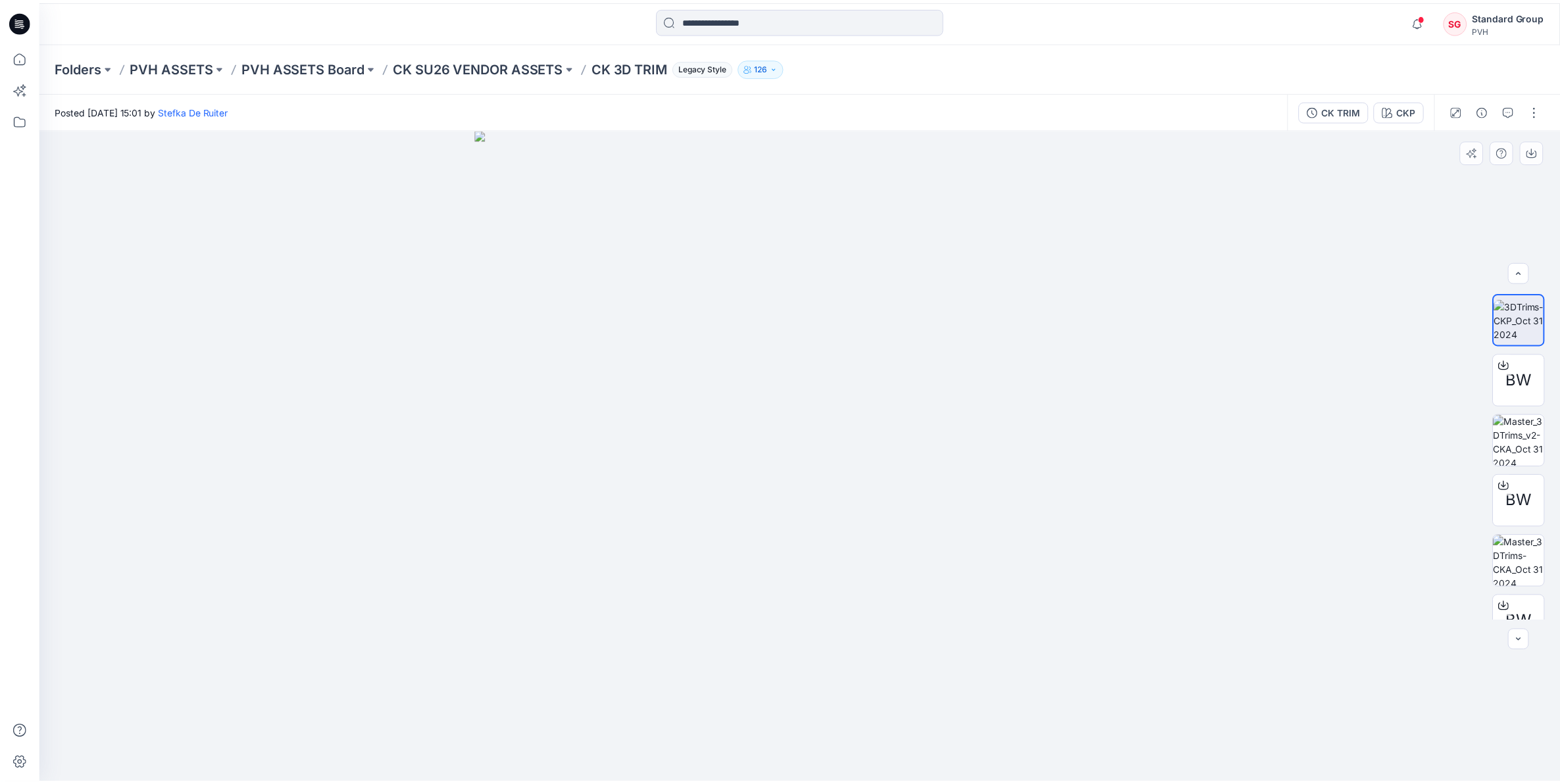
scroll to position [449, 0]
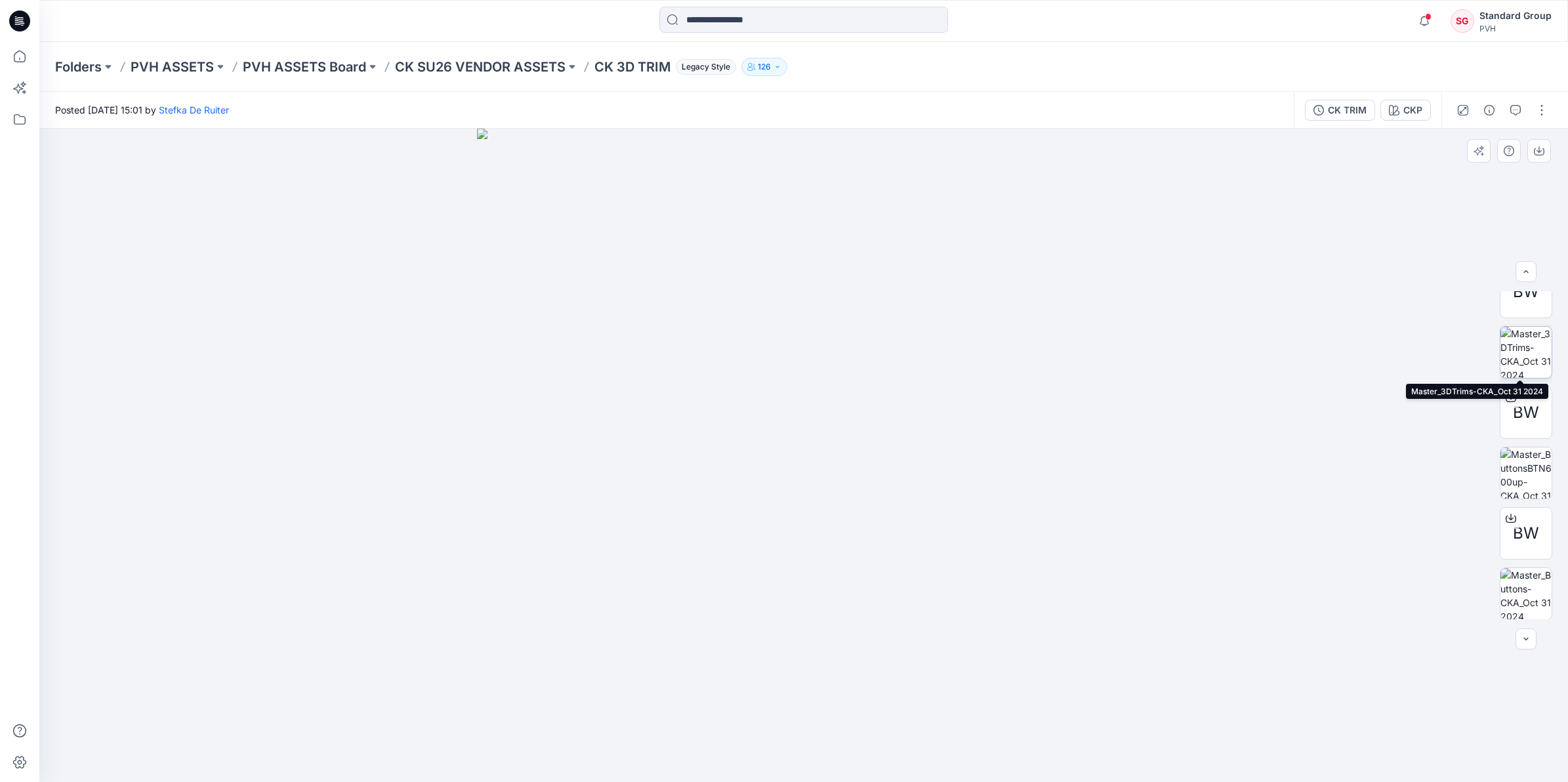
click at [1517, 353] on img at bounding box center [1525, 353] width 52 height 52
click at [1520, 453] on img at bounding box center [1525, 473] width 52 height 52
click at [1527, 588] on img at bounding box center [1525, 594] width 52 height 52
click at [1491, 474] on div "BW BW BW BW BW BW" at bounding box center [1526, 455] width 84 height 328
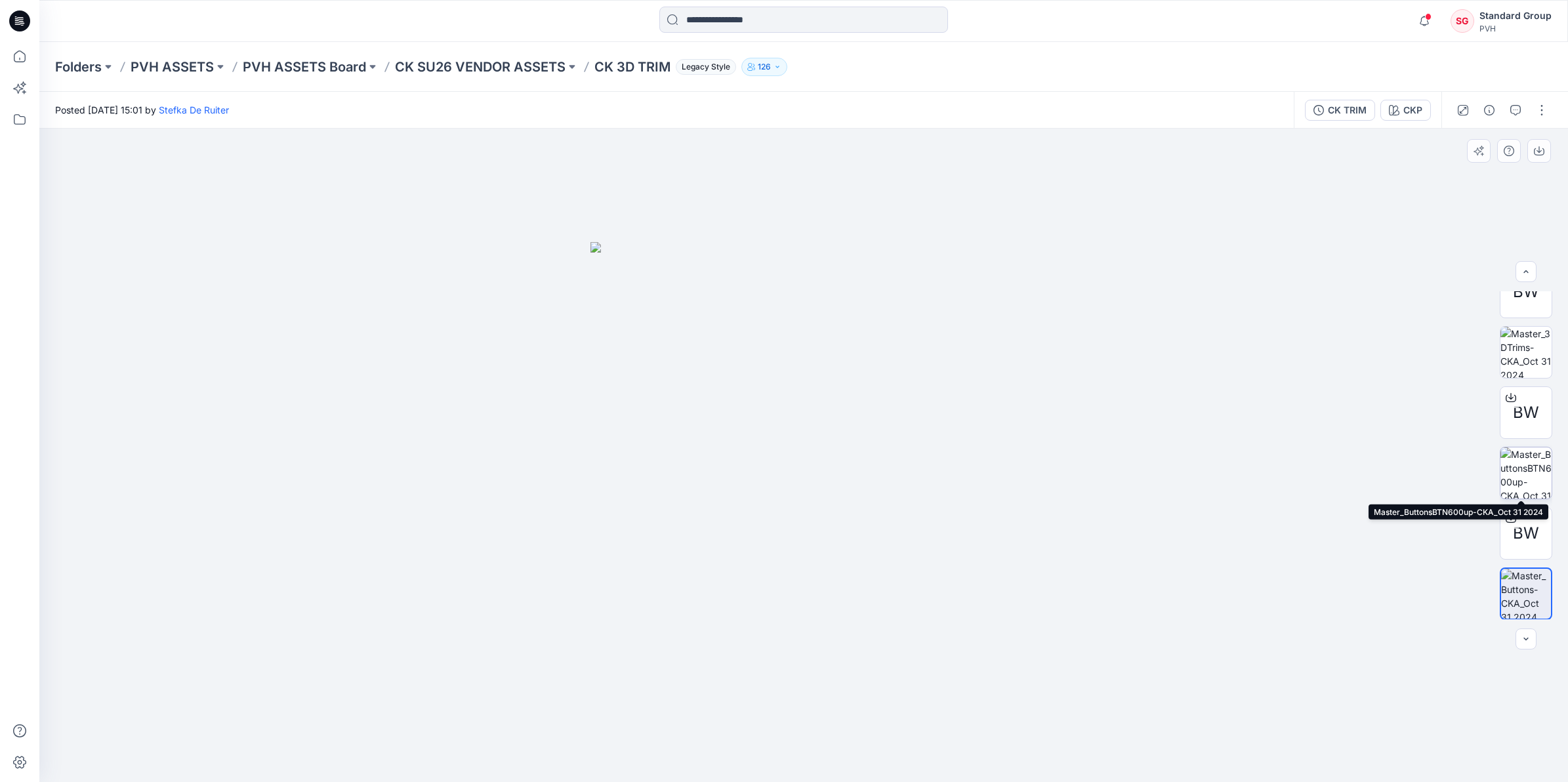
click at [1517, 470] on img at bounding box center [1525, 473] width 52 height 52
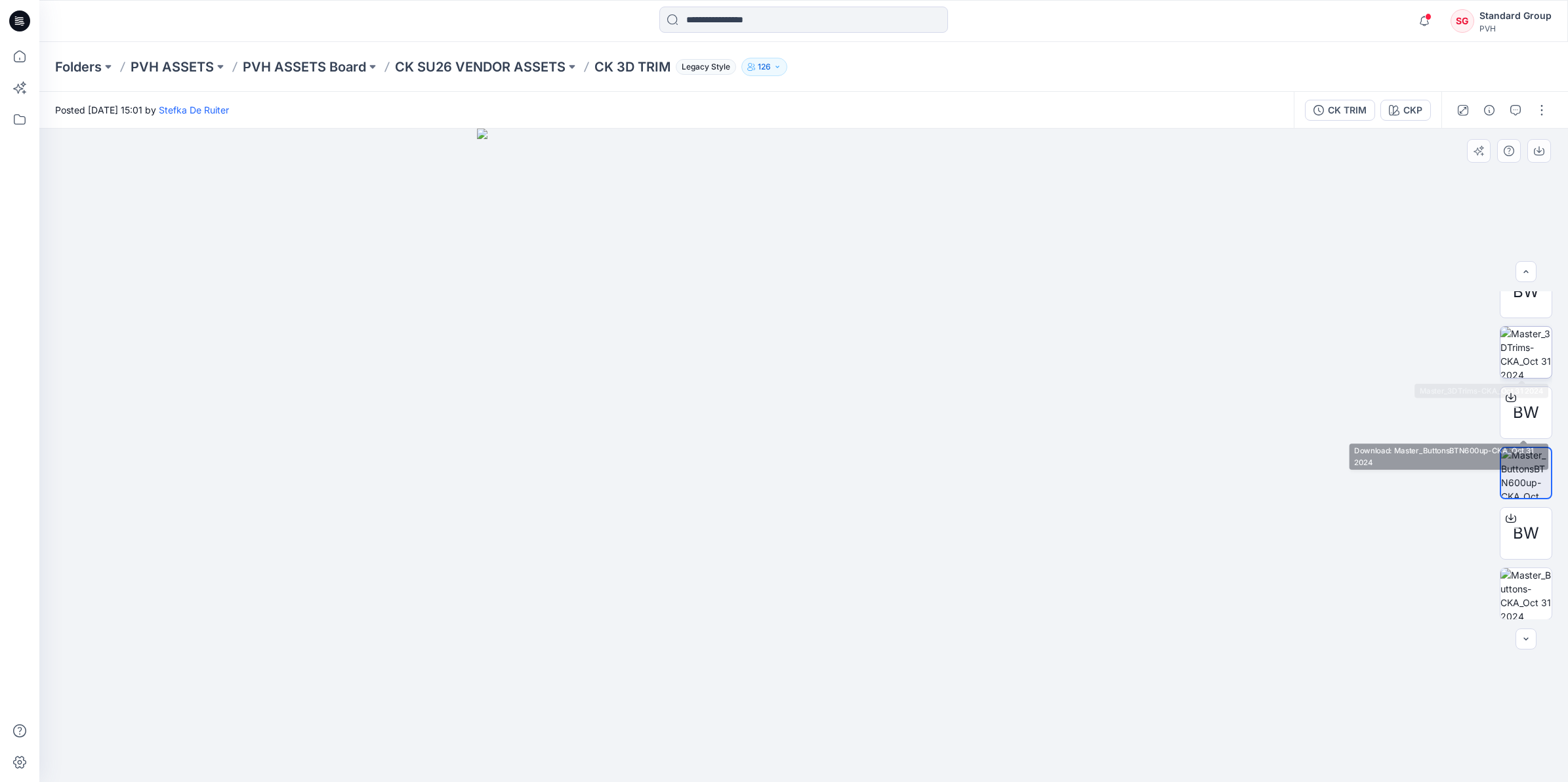
click at [1523, 353] on img at bounding box center [1525, 353] width 52 height 52
click at [1247, 421] on div at bounding box center [804, 455] width 1529 height 653
